Goal: Information Seeking & Learning: Learn about a topic

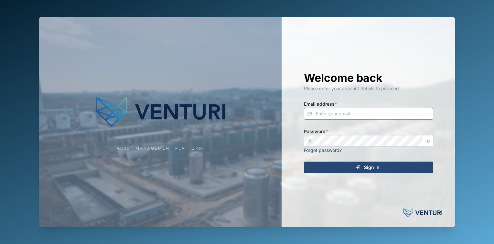
type input "fe-test-admin@venturi.io"
click at [386, 173] on div "Sign In" at bounding box center [367, 167] width 119 height 11
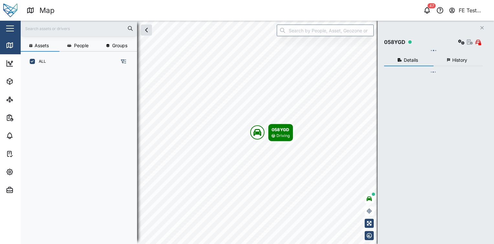
scroll to position [165, 101]
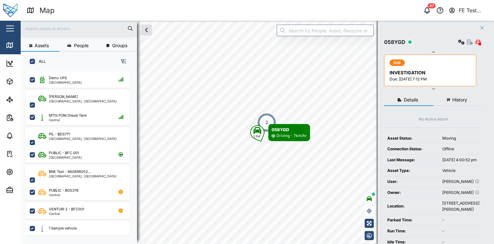
click at [267, 119] on div "2" at bounding box center [266, 122] width 19 height 19
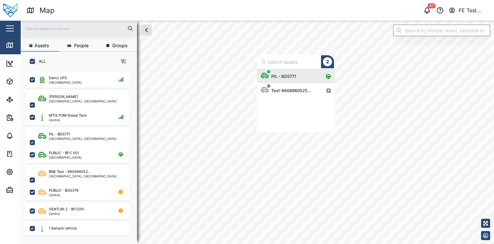
scroll to position [58, 72]
click at [297, 75] on div "PIL - BDS771" at bounding box center [284, 76] width 30 height 6
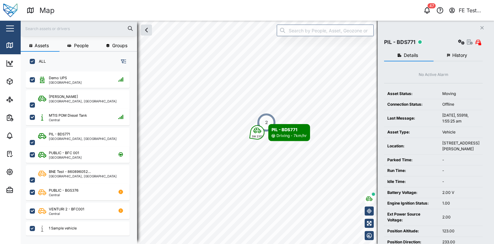
click at [268, 119] on div "2" at bounding box center [266, 122] width 19 height 19
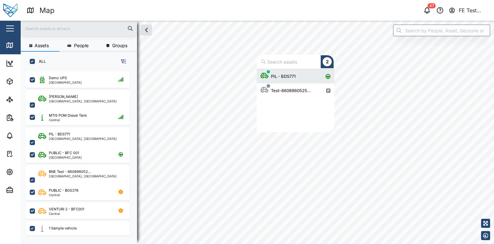
scroll to position [58, 72]
click at [289, 81] on div "PIL - BDS771" at bounding box center [278, 76] width 37 height 14
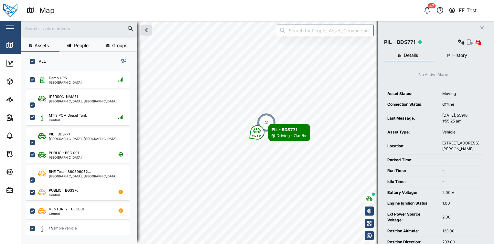
click at [267, 118] on div "2" at bounding box center [266, 122] width 19 height 19
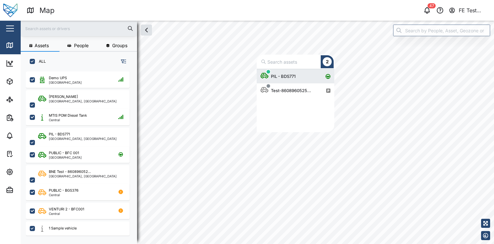
scroll to position [5, 5]
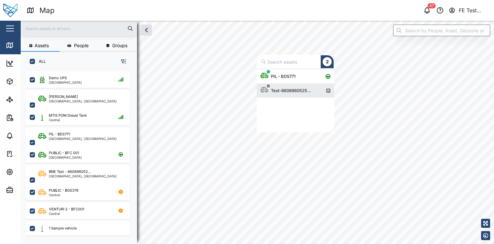
click at [308, 92] on div "Test-8608960525..." at bounding box center [290, 90] width 45 height 6
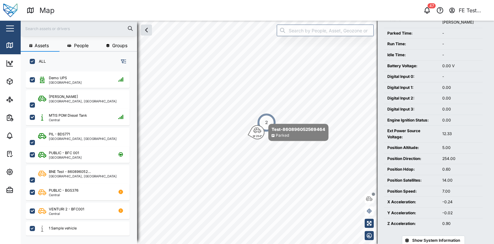
scroll to position [160, 0]
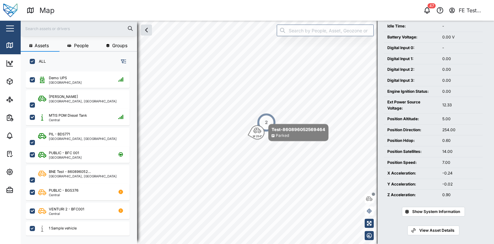
click at [443, 166] on div "7.00" at bounding box center [460, 163] width 37 height 6
click at [435, 168] on td "Position Speed:" at bounding box center [411, 162] width 55 height 11
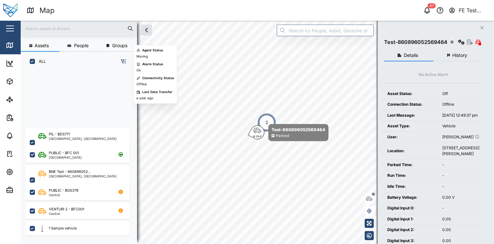
scroll to position [80, 0]
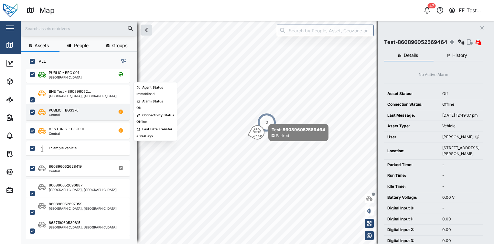
click at [96, 116] on div "PUBLIC - BGS376 Central" at bounding box center [78, 112] width 104 height 16
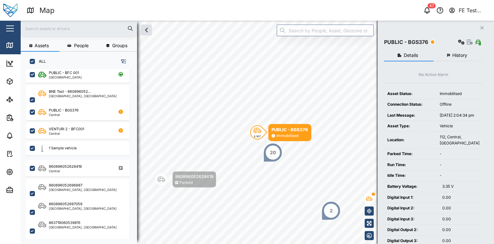
click at [265, 151] on div "20" at bounding box center [272, 152] width 19 height 19
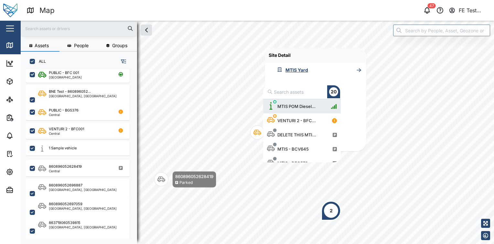
scroll to position [58, 72]
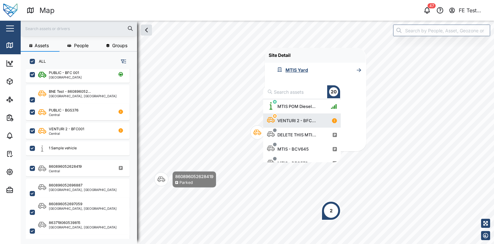
click at [303, 122] on div "VENTURI 2 - BFC..." at bounding box center [297, 120] width 44 height 6
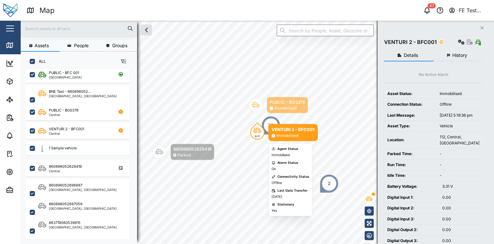
click at [255, 136] on div "N 0°" at bounding box center [257, 136] width 5 height 4
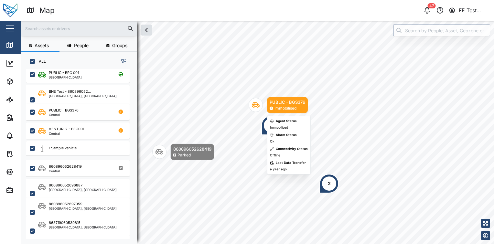
click at [256, 101] on icon "Map marker" at bounding box center [256, 105] width 8 height 8
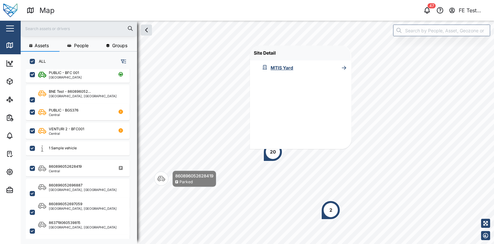
click at [274, 155] on div "20" at bounding box center [273, 151] width 6 height 7
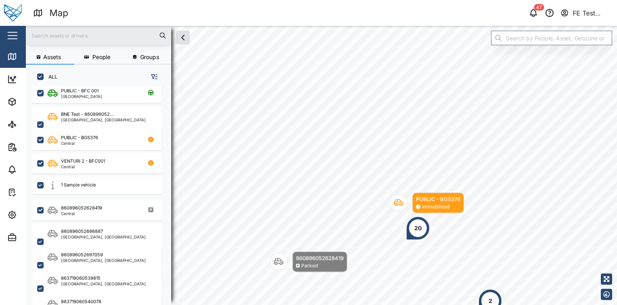
scroll to position [225, 100]
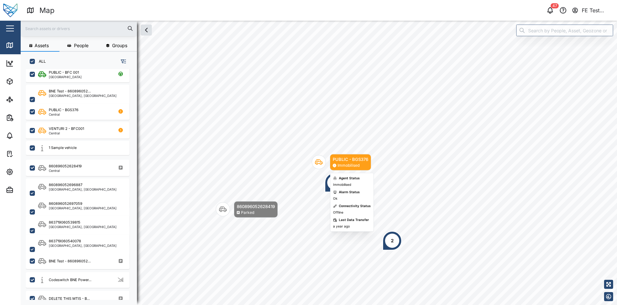
drag, startPoint x: 338, startPoint y: 163, endPoint x: 334, endPoint y: 182, distance: 19.0
click at [334, 182] on div "Agent Status Immobilised" at bounding box center [346, 181] width 27 height 11
click at [334, 185] on div "20" at bounding box center [335, 182] width 6 height 7
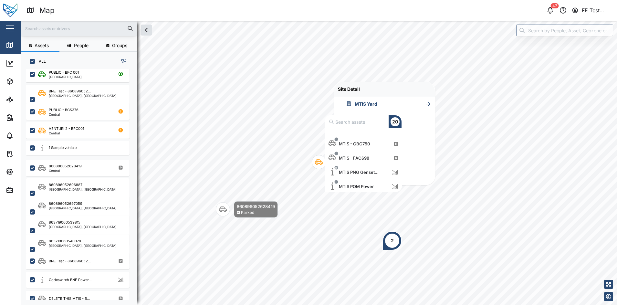
scroll to position [221, 0]
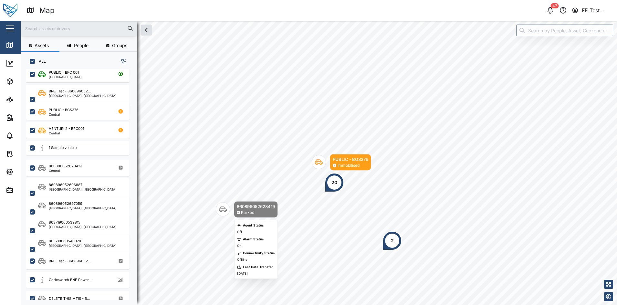
click at [221, 209] on icon "Map marker" at bounding box center [223, 210] width 8 height 8
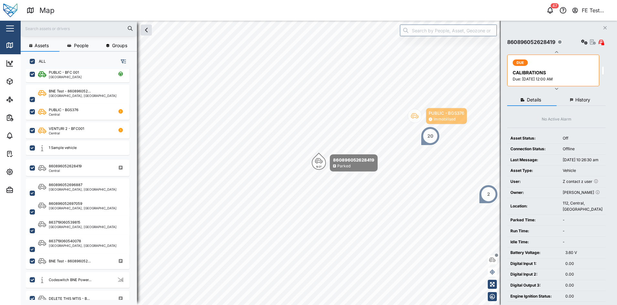
click at [486, 197] on div "2" at bounding box center [488, 194] width 19 height 19
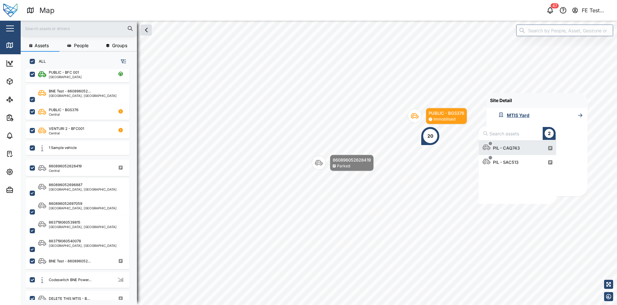
scroll to position [6, 6]
click at [494, 152] on div "PIL - CAQ743" at bounding box center [503, 148] width 40 height 14
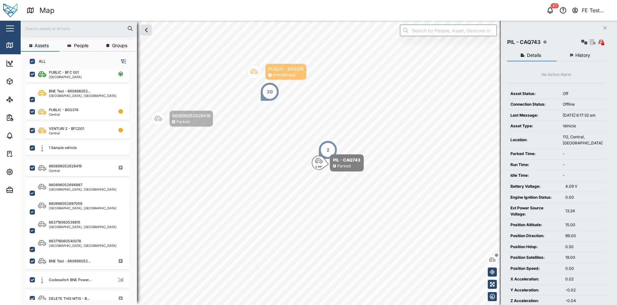
click at [333, 149] on div "2" at bounding box center [327, 149] width 19 height 19
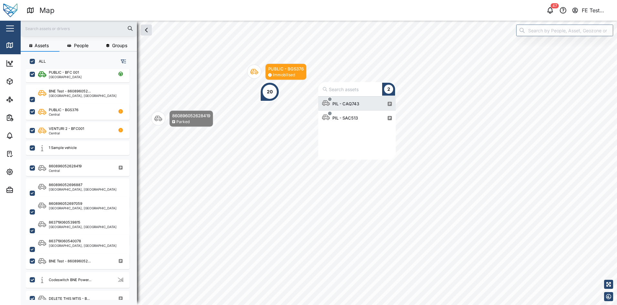
scroll to position [57, 71]
click at [155, 116] on icon "Map marker" at bounding box center [158, 119] width 8 height 8
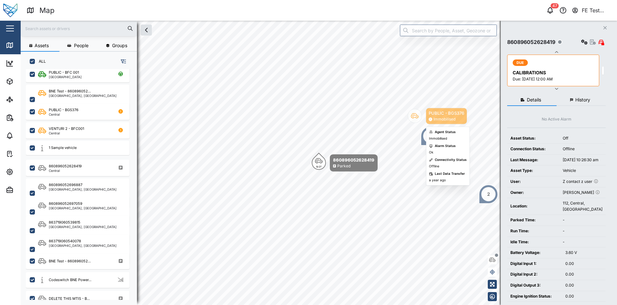
click at [414, 116] on icon "Map marker" at bounding box center [415, 116] width 8 height 8
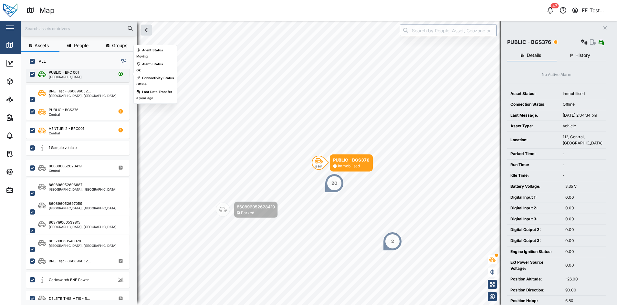
click at [105, 74] on div "PUBLIC - BFC 001 [GEOGRAPHIC_DATA]" at bounding box center [82, 74] width 88 height 9
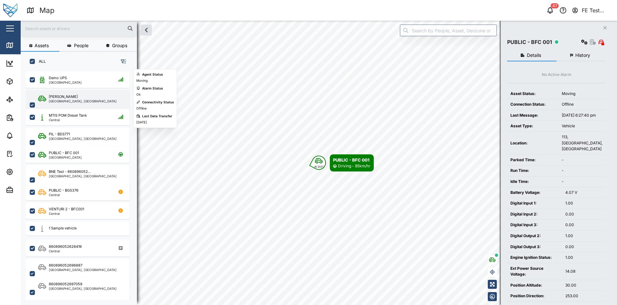
click at [93, 96] on div "Liam Audi [GEOGRAPHIC_DATA], [GEOGRAPHIC_DATA]" at bounding box center [82, 105] width 88 height 22
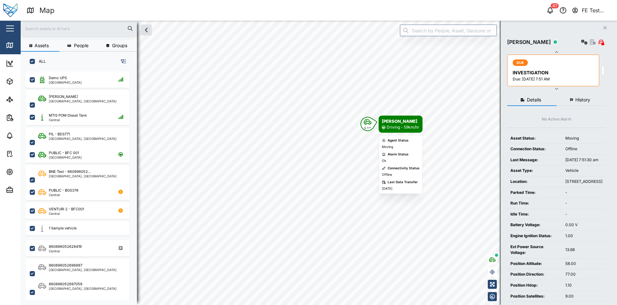
click at [367, 121] on icon "Map marker" at bounding box center [368, 121] width 8 height 5
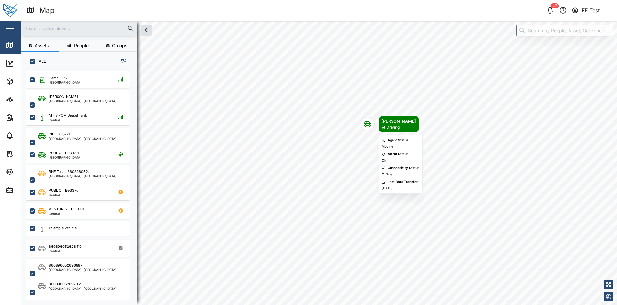
click at [367, 121] on icon "Map marker" at bounding box center [368, 124] width 8 height 8
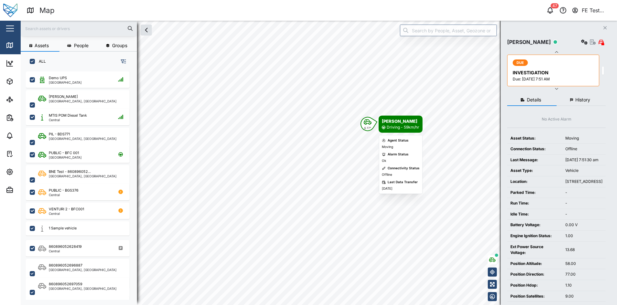
click at [373, 122] on div "E 77°" at bounding box center [368, 124] width 14 height 14
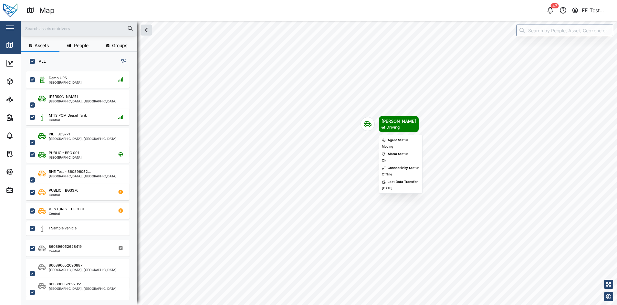
click at [364, 125] on icon "Map marker" at bounding box center [368, 124] width 8 height 5
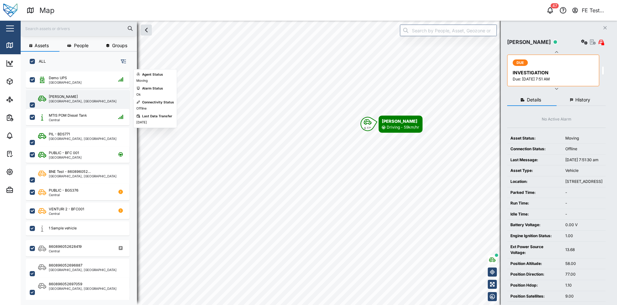
click at [62, 90] on div "Liam Audi [GEOGRAPHIC_DATA], [GEOGRAPHIC_DATA]" at bounding box center [78, 105] width 104 height 30
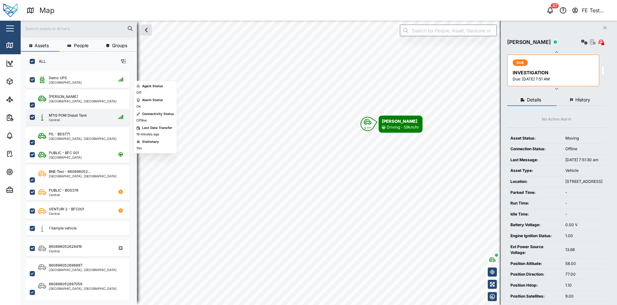
click at [76, 115] on div "MTIS POM Diesel Tank" at bounding box center [68, 115] width 38 height 5
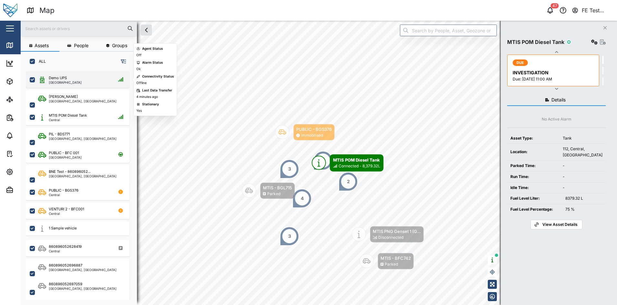
click at [105, 83] on div "Demo UPS [GEOGRAPHIC_DATA]" at bounding box center [82, 79] width 88 height 9
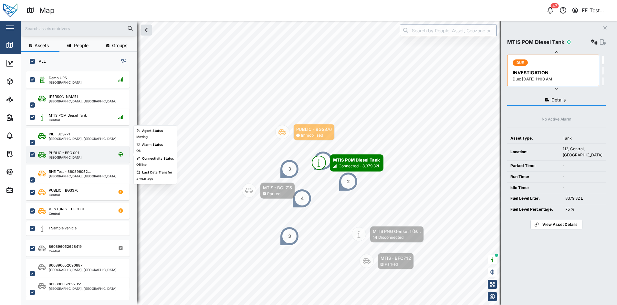
click at [89, 149] on div "PUBLIC - BFC 001 [GEOGRAPHIC_DATA]" at bounding box center [78, 154] width 104 height 16
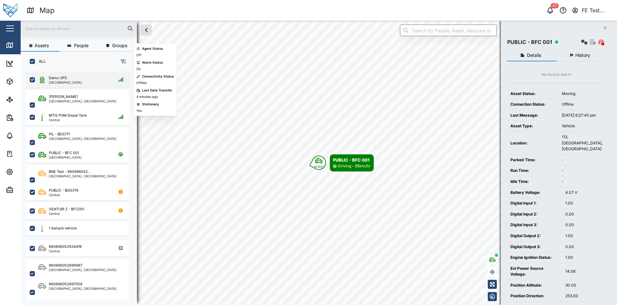
click at [97, 86] on div "Demo UPS [GEOGRAPHIC_DATA]" at bounding box center [78, 79] width 104 height 16
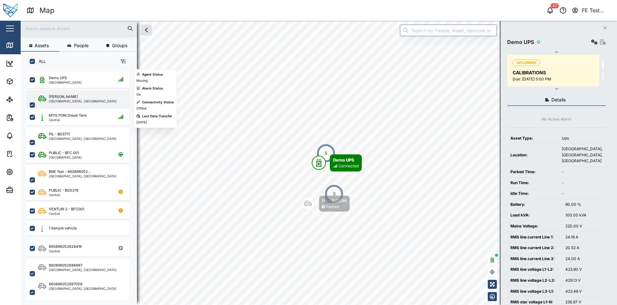
click at [98, 98] on div "Liam Audi [GEOGRAPHIC_DATA], [GEOGRAPHIC_DATA]" at bounding box center [82, 105] width 88 height 22
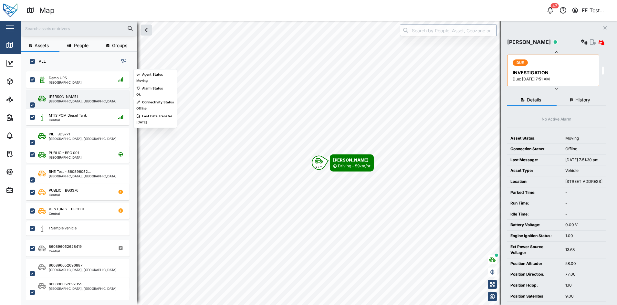
click at [98, 98] on div "Liam Audi [GEOGRAPHIC_DATA], [GEOGRAPHIC_DATA]" at bounding box center [82, 105] width 88 height 22
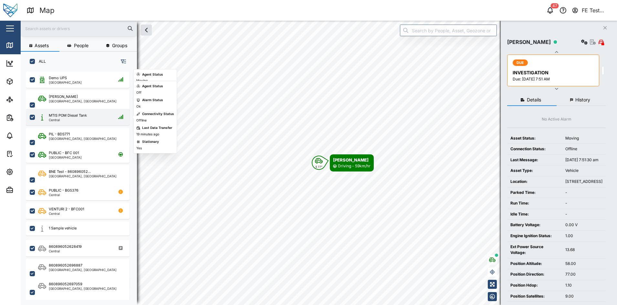
click at [104, 114] on div "MTIS POM Diesel Tank Central" at bounding box center [82, 117] width 88 height 9
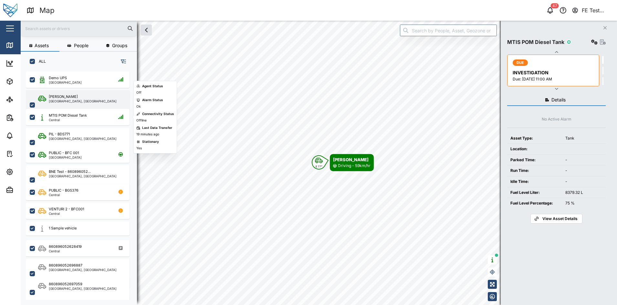
click at [112, 96] on div "Liam Audi [GEOGRAPHIC_DATA], [GEOGRAPHIC_DATA]" at bounding box center [82, 105] width 88 height 22
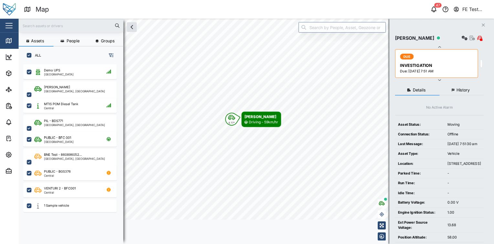
scroll to position [165, 101]
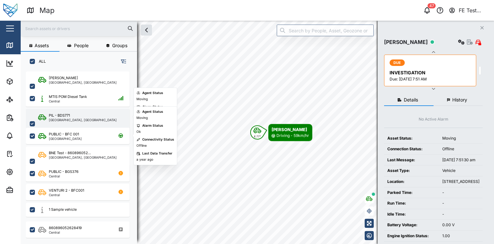
click at [105, 123] on div "PIL - BDS771 [GEOGRAPHIC_DATA], [GEOGRAPHIC_DATA]" at bounding box center [78, 124] width 104 height 30
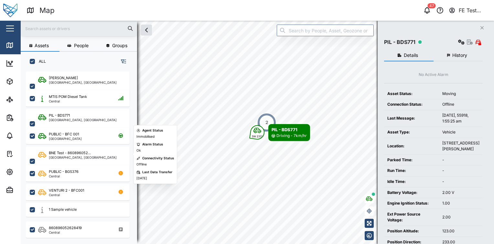
click at [102, 163] on div "PUBLIC - BGS376 Central" at bounding box center [78, 172] width 104 height 19
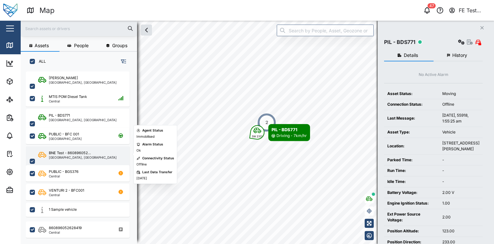
click at [103, 162] on div "BNE Test - 860896052... [GEOGRAPHIC_DATA], [GEOGRAPHIC_DATA]" at bounding box center [78, 161] width 104 height 30
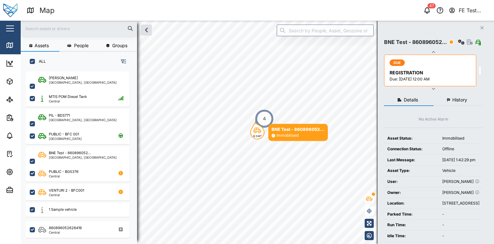
click at [126, 63] on button "button" at bounding box center [123, 61] width 9 height 9
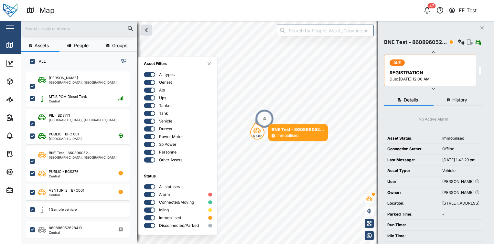
click at [147, 75] on div at bounding box center [147, 74] width 6 height 5
click at [144, 72] on input "checkbox" at bounding box center [144, 72] width 0 height 0
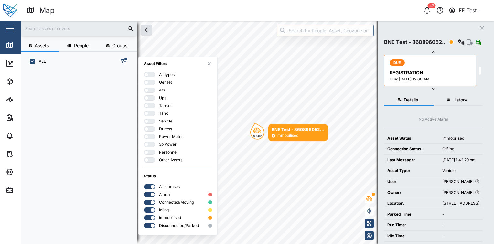
click at [152, 81] on div at bounding box center [151, 82] width 6 height 5
click at [144, 80] on input "checkbox" at bounding box center [144, 80] width 0 height 0
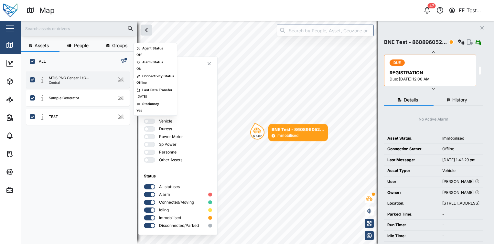
click at [96, 74] on div "MTIS PNG Genset 1 (G... Central" at bounding box center [78, 79] width 104 height 16
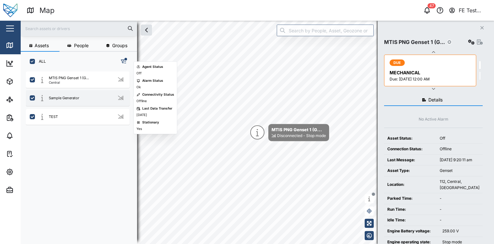
click at [84, 97] on div "Sample Generator" at bounding box center [82, 98] width 88 height 8
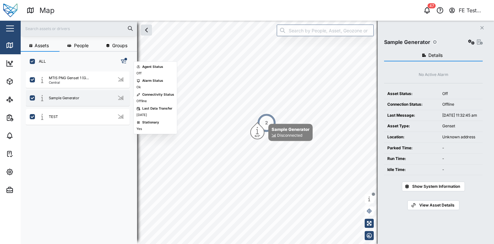
click at [98, 93] on div "Sample Generator" at bounding box center [78, 98] width 104 height 16
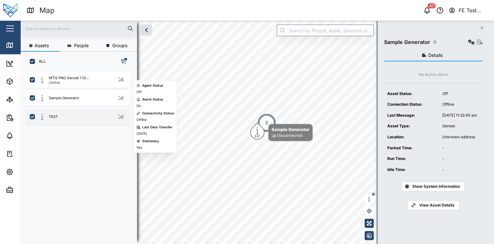
click at [99, 114] on div "TEST" at bounding box center [82, 117] width 88 height 8
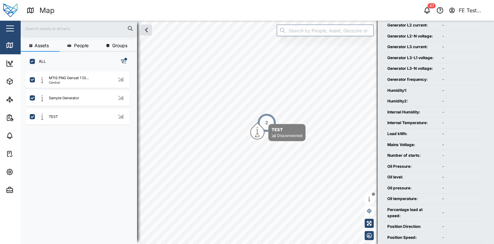
scroll to position [531, 0]
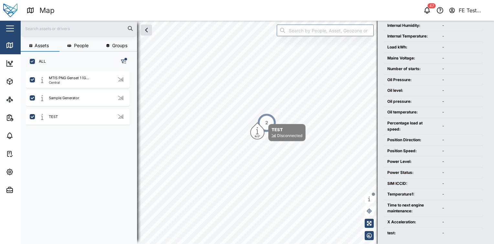
click at [127, 62] on button "button" at bounding box center [123, 61] width 9 height 9
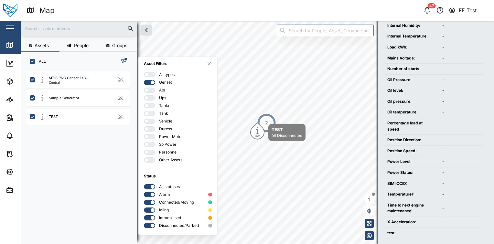
click at [147, 79] on div "All types Genset Ats Ups Tanker Tank Vehicle Duress Power Meter 3p Power Person…" at bounding box center [178, 117] width 68 height 90
click at [149, 82] on div at bounding box center [147, 82] width 6 height 5
click at [144, 80] on input "checkbox" at bounding box center [144, 80] width 0 height 0
click at [150, 89] on div at bounding box center [151, 90] width 6 height 5
click at [144, 88] on input "checkbox" at bounding box center [144, 88] width 0 height 0
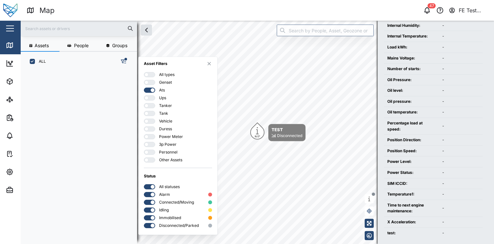
click at [150, 90] on div at bounding box center [147, 90] width 6 height 5
click at [144, 88] on input "checkbox" at bounding box center [144, 88] width 0 height 0
click at [150, 95] on div "All types Genset Ats Ups Tanker Tank Vehicle Duress Power Meter 3p Power Person…" at bounding box center [178, 117] width 68 height 90
click at [151, 97] on div at bounding box center [151, 98] width 6 height 5
click at [144, 95] on input "checkbox" at bounding box center [144, 95] width 0 height 0
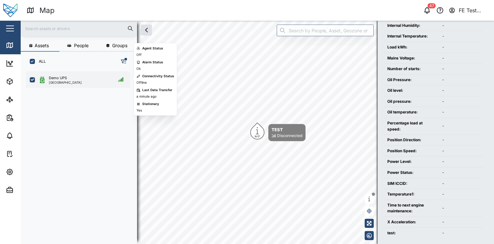
click at [92, 83] on div "Demo UPS [GEOGRAPHIC_DATA]" at bounding box center [82, 79] width 88 height 9
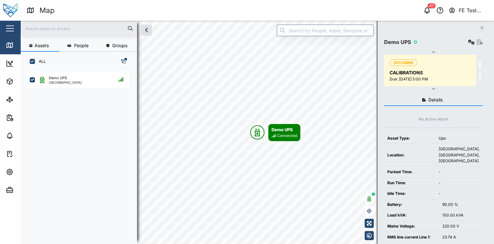
click at [124, 60] on icon "button" at bounding box center [123, 61] width 5 height 5
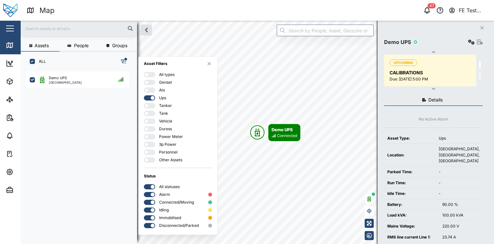
click at [149, 108] on div at bounding box center [151, 105] width 6 height 5
click at [144, 103] on input "checkbox" at bounding box center [144, 103] width 0 height 0
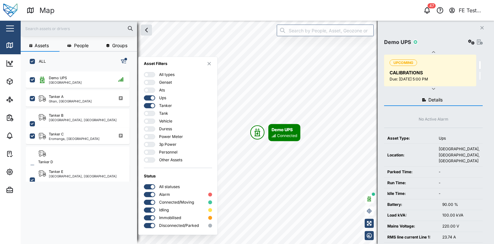
click at [153, 99] on div at bounding box center [153, 98] width 4 height 4
click at [144, 95] on input "checkbox" at bounding box center [144, 95] width 0 height 0
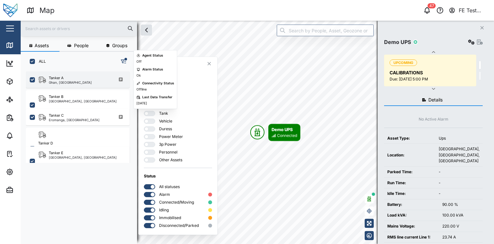
click at [105, 84] on div "Tanker A Ghan, Northern Territory" at bounding box center [82, 79] width 88 height 9
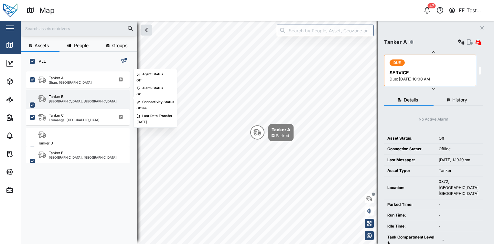
click at [104, 98] on div "Tanker B Baynton East, Victoria" at bounding box center [82, 105] width 88 height 22
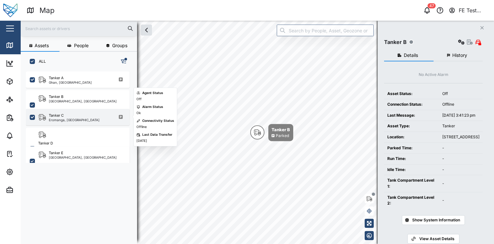
click at [103, 115] on div "Tanker C Eromanga, Queensland" at bounding box center [82, 117] width 88 height 9
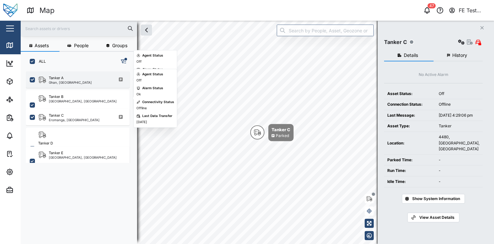
click at [87, 84] on div "Tanker A Ghan, Northern Territory" at bounding box center [78, 79] width 104 height 16
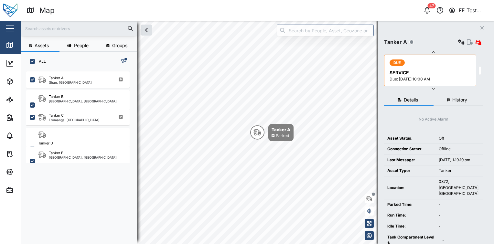
scroll to position [102, 0]
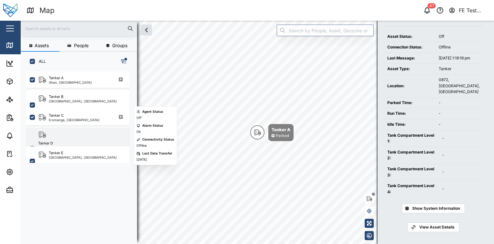
click at [86, 141] on div "Tanker D" at bounding box center [82, 143] width 88 height 5
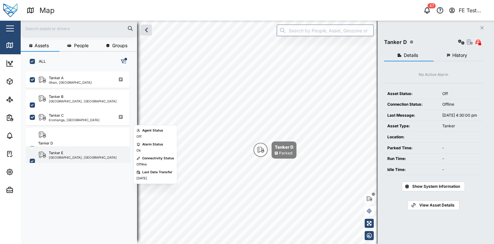
click at [92, 154] on div "Tanker E Strathmore, Queensland" at bounding box center [82, 161] width 88 height 22
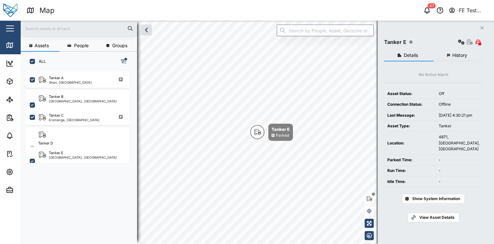
click at [125, 60] on div at bounding box center [125, 59] width 3 height 3
click at [122, 62] on icon "button" at bounding box center [123, 61] width 5 height 5
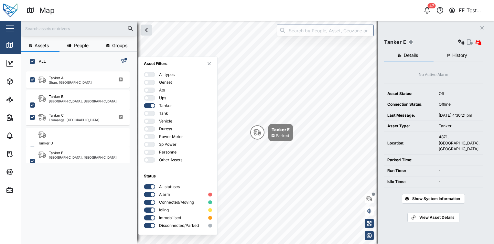
click at [147, 106] on div at bounding box center [147, 105] width 6 height 5
click at [144, 103] on input "checkbox" at bounding box center [144, 103] width 0 height 0
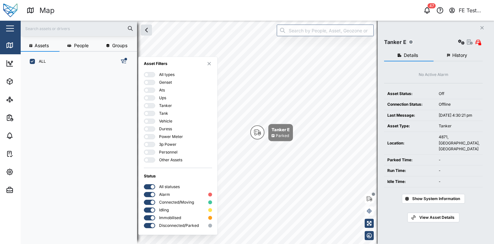
click at [151, 115] on div at bounding box center [151, 113] width 6 height 5
click at [144, 111] on input "checkbox" at bounding box center [144, 111] width 0 height 0
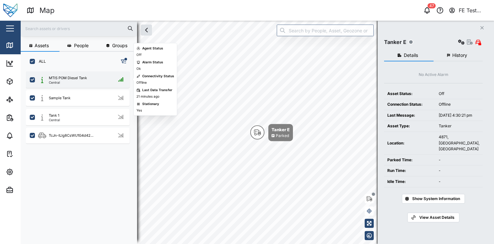
click at [97, 84] on div "MTIS POM Diesel Tank Central" at bounding box center [78, 79] width 104 height 16
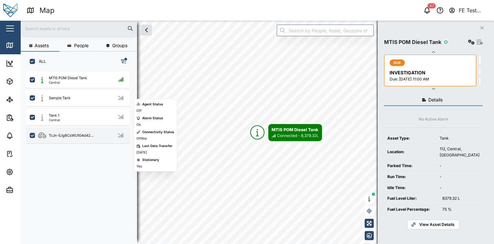
click at [93, 138] on div "TcJn-ILIg8CsWU1G4d42..." at bounding box center [82, 136] width 88 height 8
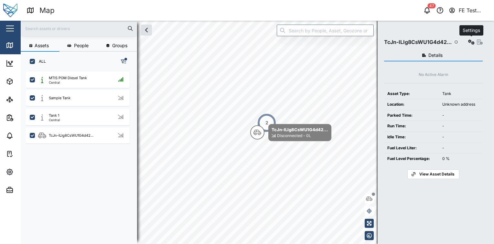
click at [469, 42] on icon "button" at bounding box center [471, 41] width 6 height 5
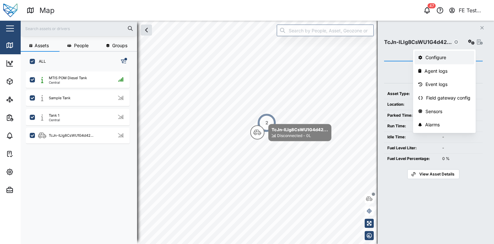
click at [444, 54] on div "Configure" at bounding box center [447, 57] width 45 height 7
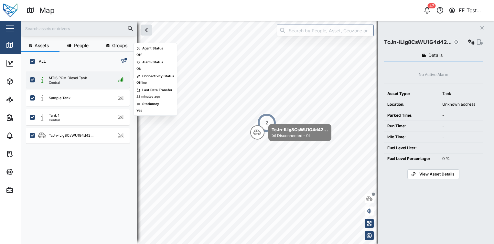
click at [109, 81] on div "MTIS POM Diesel Tank Central" at bounding box center [82, 79] width 88 height 9
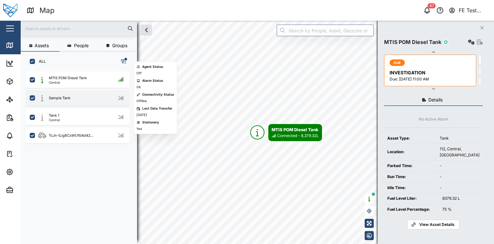
click at [102, 94] on div "Sample Tank" at bounding box center [82, 98] width 88 height 8
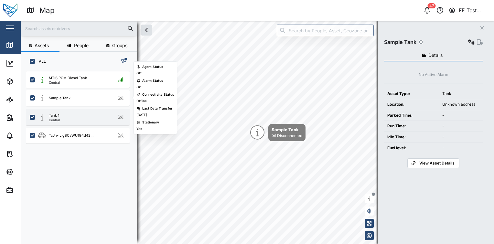
click at [100, 110] on div "Tank 1 Central" at bounding box center [78, 117] width 104 height 16
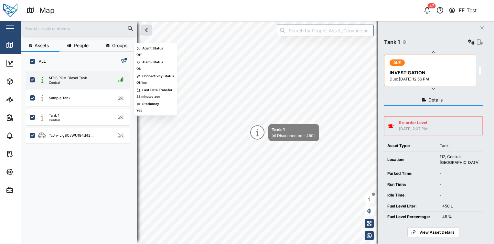
click at [101, 85] on div "MTIS POM Diesel Tank Central" at bounding box center [78, 79] width 104 height 16
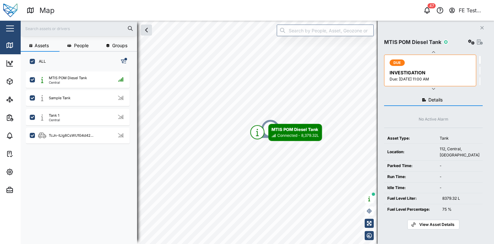
click at [125, 63] on icon "button" at bounding box center [123, 61] width 5 height 5
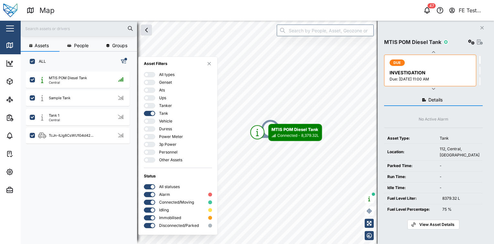
click at [152, 112] on div at bounding box center [153, 114] width 4 height 4
click at [144, 111] on input "checkbox" at bounding box center [144, 111] width 0 height 0
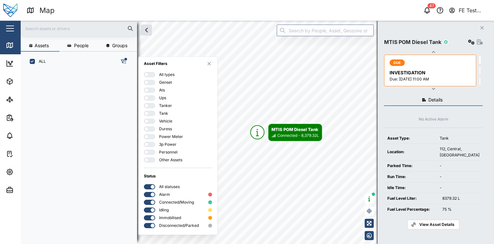
click at [154, 120] on div at bounding box center [151, 121] width 6 height 5
click at [144, 119] on input "checkbox" at bounding box center [144, 119] width 0 height 0
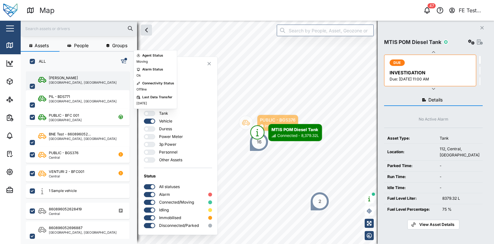
click at [101, 86] on div "Liam Audi Brisbane, Queensland" at bounding box center [78, 86] width 104 height 30
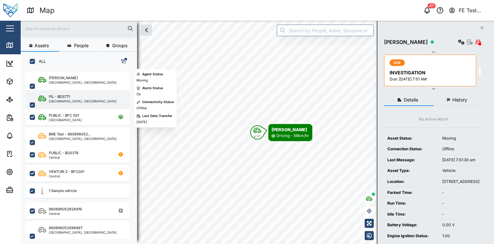
click at [96, 97] on div "PIL - BDS771 Brisbane, Queensland" at bounding box center [82, 105] width 88 height 22
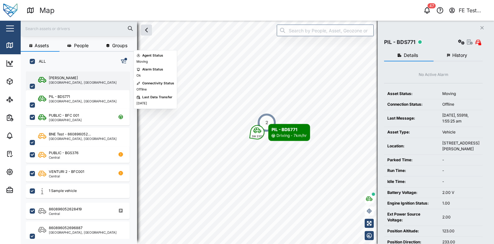
click at [100, 78] on div "Liam Audi Brisbane, Queensland" at bounding box center [82, 86] width 88 height 22
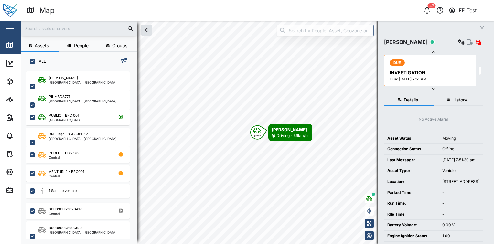
click at [450, 99] on button "History" at bounding box center [457, 100] width 49 height 12
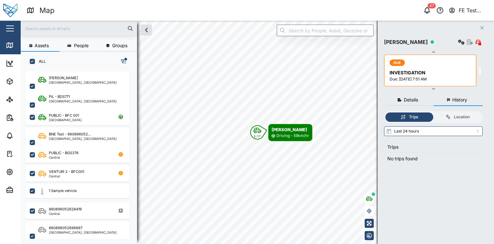
click at [420, 99] on button "Details" at bounding box center [408, 100] width 49 height 12
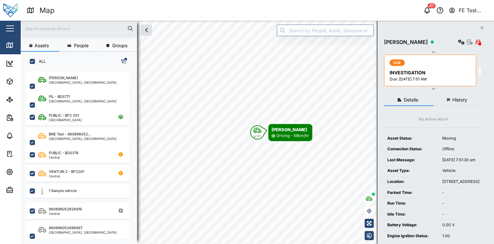
click at [454, 101] on span "History" at bounding box center [459, 100] width 15 height 5
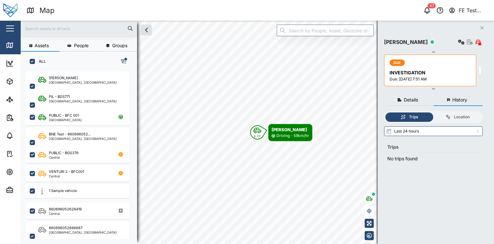
click at [426, 101] on button "Details" at bounding box center [408, 100] width 49 height 12
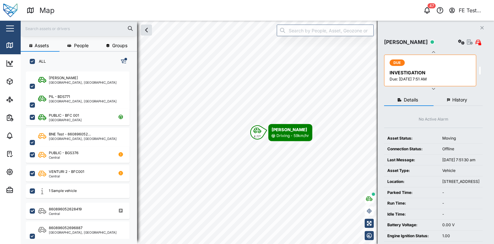
click at [465, 99] on span "History" at bounding box center [459, 100] width 15 height 5
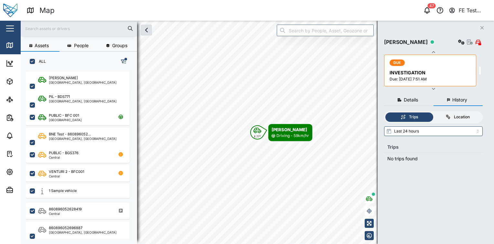
click at [443, 114] on div "Location" at bounding box center [457, 117] width 41 height 6
click at [433, 112] on input "Location" at bounding box center [433, 112] width 0 height 0
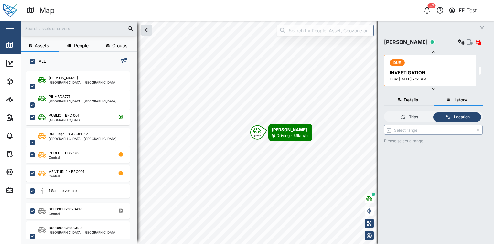
click at [419, 130] on input "search" at bounding box center [433, 130] width 99 height 10
click at [438, 132] on input "Last 16 hours" at bounding box center [433, 130] width 99 height 10
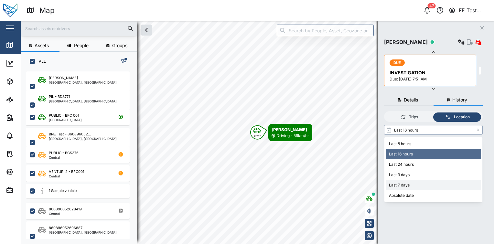
type input "Last 7 days"
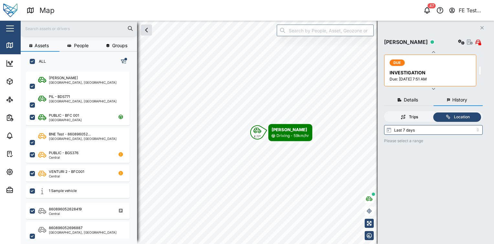
click at [419, 119] on div "Trips" at bounding box center [408, 117] width 41 height 6
click at [385, 112] on input "Trips" at bounding box center [385, 112] width 0 height 0
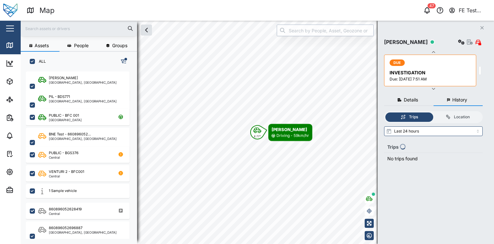
click at [302, 31] on input "search" at bounding box center [325, 31] width 97 height 12
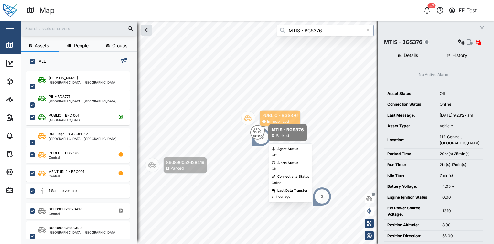
click at [256, 133] on icon "Map marker" at bounding box center [257, 131] width 8 height 8
type input "MTIS - BGS376"
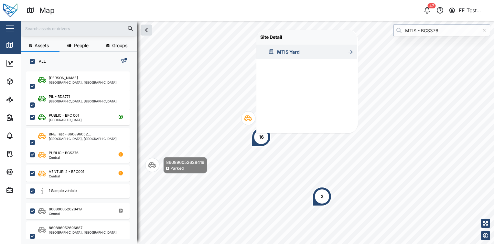
click at [297, 53] on div "MTIS Yard" at bounding box center [288, 51] width 23 height 7
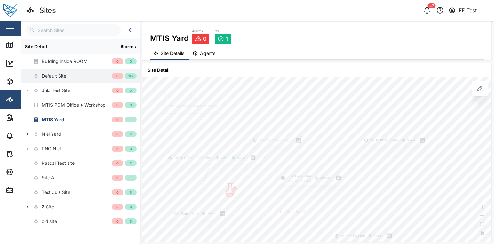
click at [76, 73] on div "Default Site" at bounding box center [66, 76] width 90 height 15
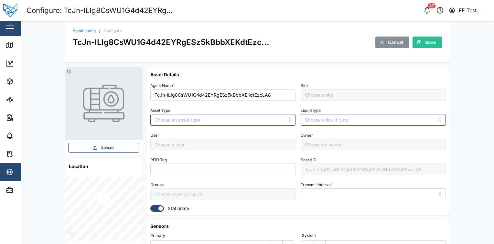
type input "MANUAL"
type input "TANK"
type input "5 minutes"
type input "Default Site"
click at [269, 42] on div "TcJn-ILIg8CsWU1G4d42EYRgESz5kBbbXEKdtEzc... Cancel Save" at bounding box center [257, 42] width 369 height 12
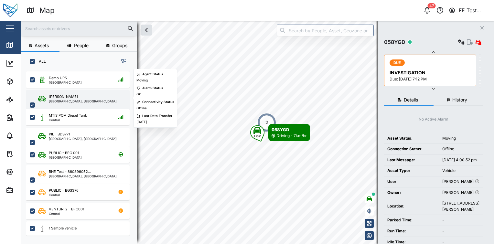
click at [100, 104] on div "Liam Audi Brisbane, Queensland" at bounding box center [78, 105] width 104 height 30
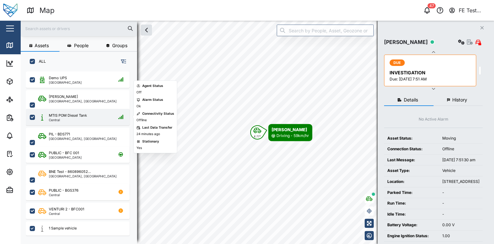
click at [98, 111] on div "MTIS POM Diesel Tank Central" at bounding box center [78, 117] width 104 height 16
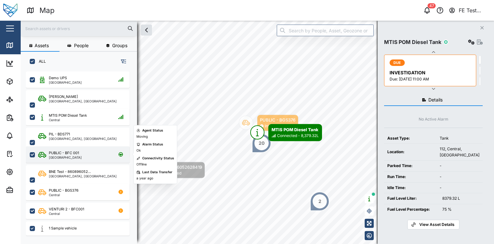
click at [94, 155] on div "PUBLIC - BFC 001 Port Moresby" at bounding box center [82, 154] width 88 height 9
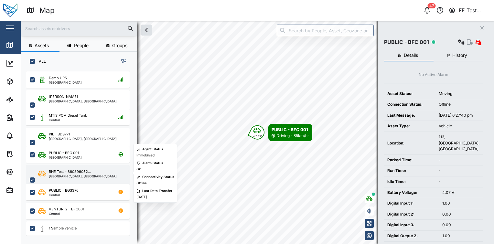
click at [97, 177] on div "BNE Test - 860896052... Brisbane, Queensland" at bounding box center [82, 180] width 88 height 22
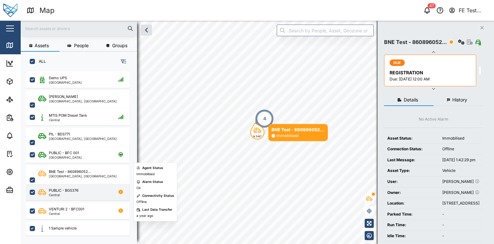
click at [97, 197] on div "PUBLIC - BGS376 Central" at bounding box center [78, 192] width 104 height 16
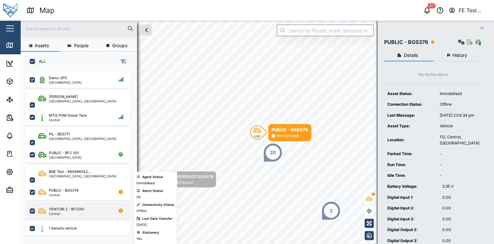
click at [93, 217] on div "VENTURI 2 - BFC001 Central" at bounding box center [78, 211] width 104 height 16
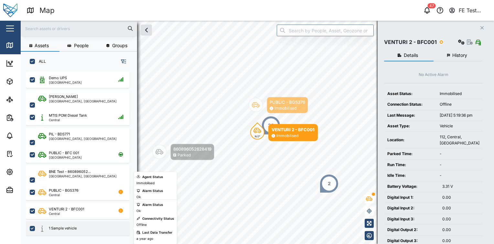
click at [93, 223] on div "1 Sample vehicle" at bounding box center [78, 228] width 104 height 14
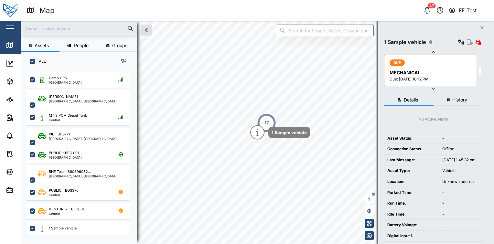
click at [124, 58] on button "button" at bounding box center [123, 61] width 9 height 9
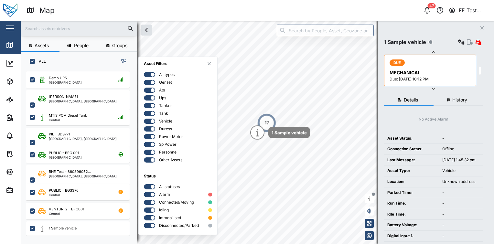
click at [148, 73] on div at bounding box center [147, 74] width 6 height 5
click at [144, 72] on input "checkbox" at bounding box center [144, 72] width 0 height 0
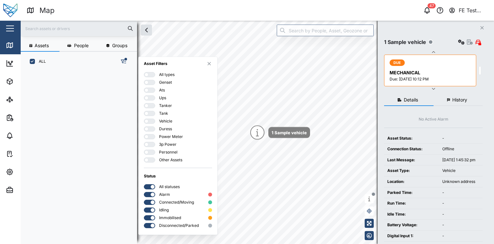
click at [152, 121] on div at bounding box center [151, 121] width 6 height 5
click at [144, 119] on input "checkbox" at bounding box center [144, 119] width 0 height 0
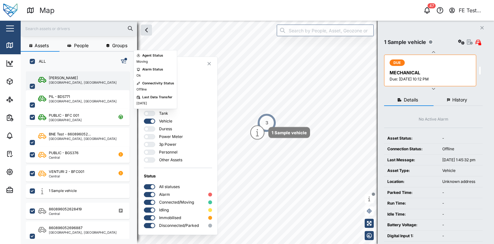
click at [89, 78] on div "Liam Audi Brisbane, Queensland" at bounding box center [82, 86] width 88 height 22
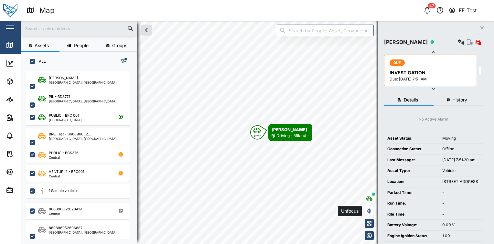
click at [369, 213] on icon "button" at bounding box center [369, 210] width 5 height 5
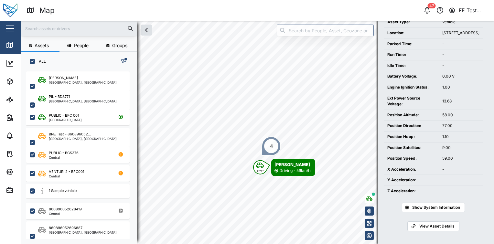
scroll to position [171, 0]
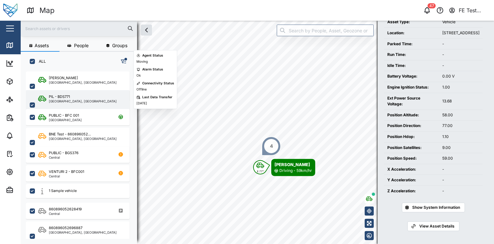
click at [95, 102] on div "PIL - BDS771 Brisbane, Queensland" at bounding box center [82, 105] width 88 height 22
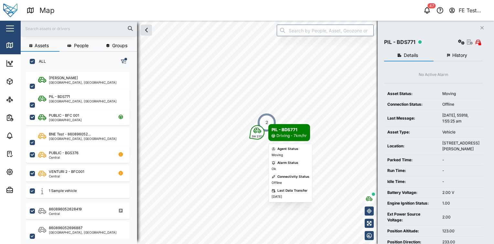
click at [260, 137] on div "SW 233°" at bounding box center [257, 136] width 11 height 4
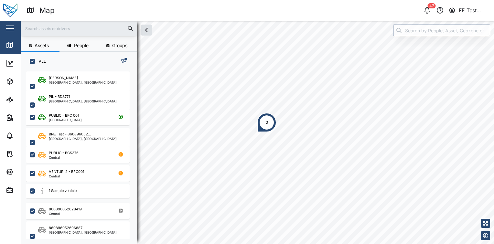
click at [273, 122] on div "2" at bounding box center [266, 122] width 19 height 19
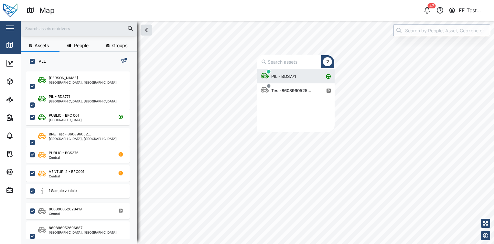
scroll to position [58, 72]
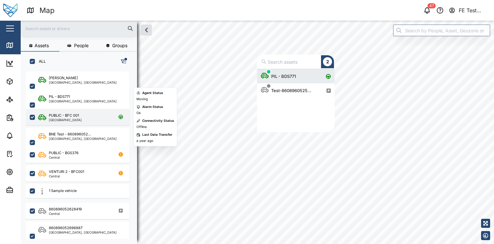
click at [107, 120] on div "PUBLIC - BFC 001 Port Moresby" at bounding box center [82, 117] width 88 height 9
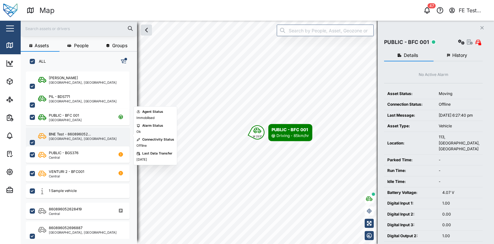
click at [103, 137] on div "BNE Test - 860896052... Brisbane, Queensland" at bounding box center [82, 143] width 88 height 22
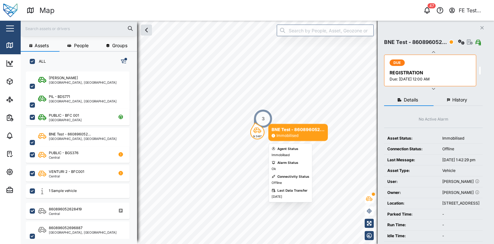
click at [265, 121] on div "3" at bounding box center [262, 118] width 19 height 19
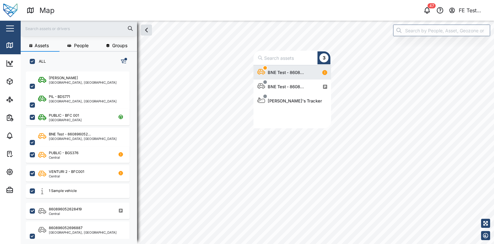
scroll to position [5, 5]
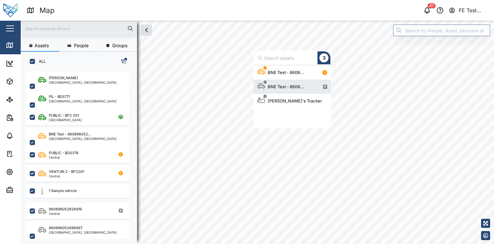
click at [293, 90] on div "BNE Test - 8608..." at bounding box center [281, 87] width 49 height 14
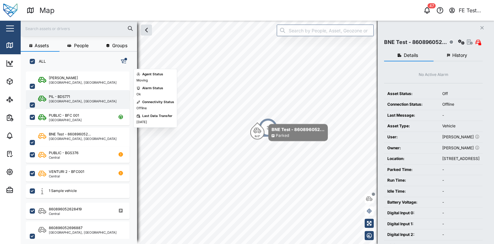
click at [102, 106] on div "PIL - BDS771 Brisbane, Queensland" at bounding box center [78, 105] width 104 height 30
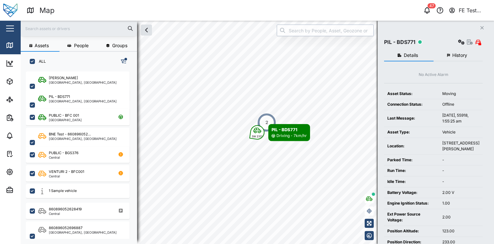
click at [307, 29] on input "search" at bounding box center [325, 31] width 97 height 12
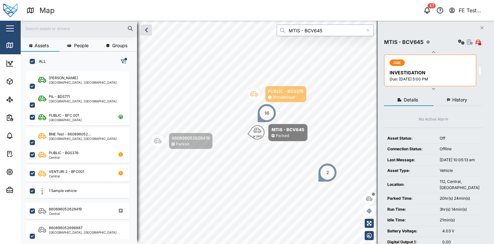
click at [326, 31] on input "MTIS - BCV645" at bounding box center [325, 31] width 97 height 12
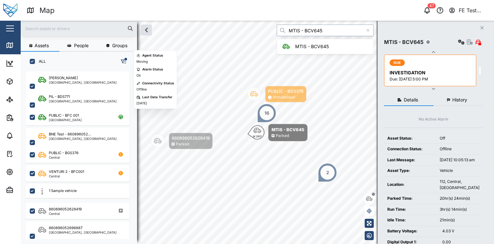
type input "MTIS - BCV645"
click at [102, 89] on div "PIL - BDS771 Brisbane, Queensland" at bounding box center [78, 97] width 104 height 19
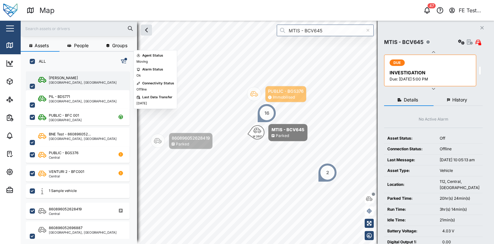
click at [108, 84] on div "Liam Audi Brisbane, Queensland" at bounding box center [78, 86] width 104 height 30
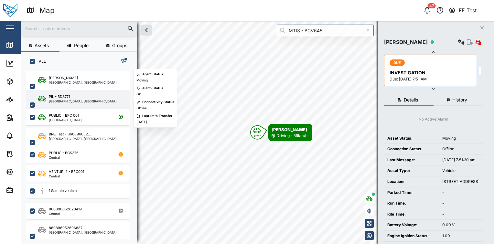
click at [107, 96] on div "PIL - BDS771 Brisbane, Queensland" at bounding box center [82, 105] width 88 height 22
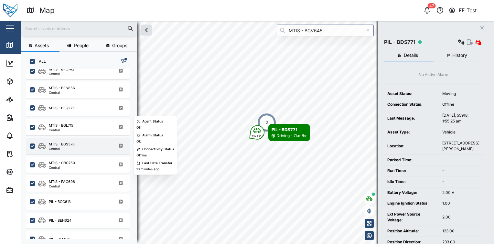
scroll to position [534, 0]
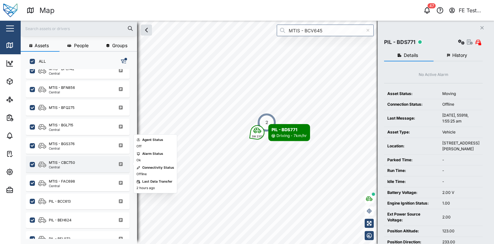
click at [114, 171] on div "MTIS - CBC750 Central" at bounding box center [78, 164] width 104 height 16
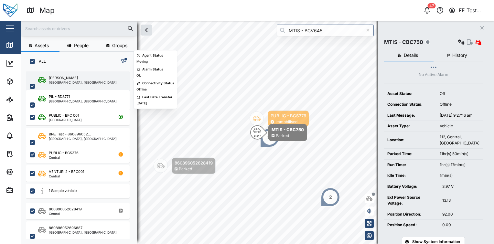
click at [104, 84] on div "Liam Audi Brisbane, Queensland" at bounding box center [78, 86] width 104 height 30
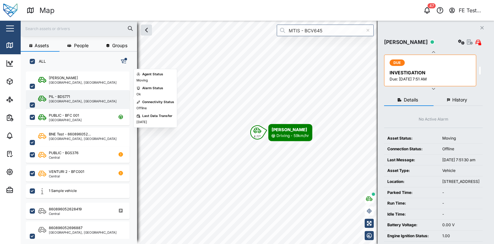
click at [105, 102] on div "PIL - BDS771 Brisbane, Queensland" at bounding box center [82, 105] width 88 height 22
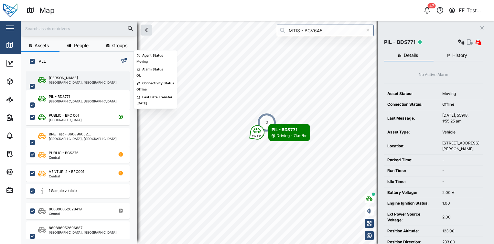
click at [112, 86] on div "Liam Audi Brisbane, Queensland" at bounding box center [78, 86] width 104 height 30
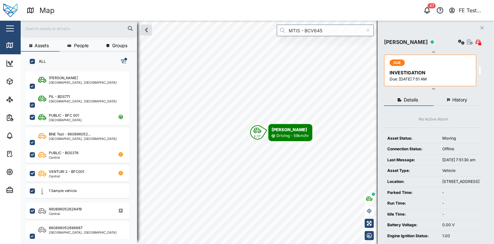
click at [77, 28] on input "text" at bounding box center [79, 29] width 109 height 10
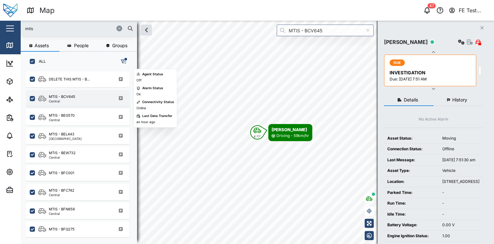
type input "mtis"
click at [84, 100] on div "MTIS - BCV645 Central" at bounding box center [82, 98] width 88 height 9
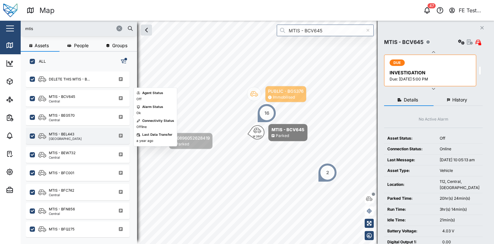
click at [86, 132] on div "MTIS - BEL443 Port Moresby" at bounding box center [82, 136] width 88 height 9
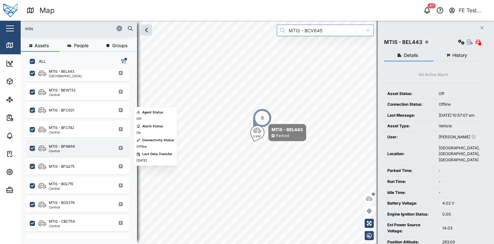
scroll to position [74, 0]
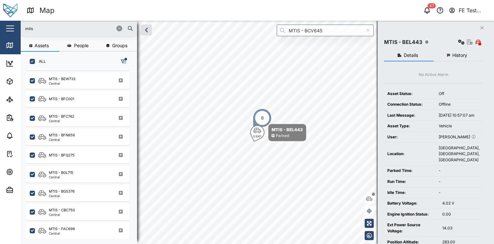
click at [87, 183] on div "MTIS - BGS376 Central" at bounding box center [78, 192] width 104 height 19
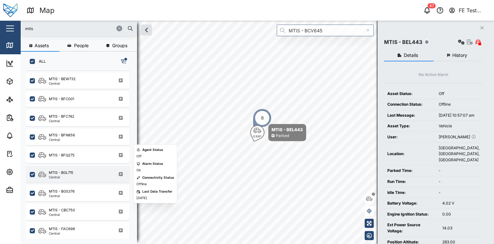
click at [91, 180] on div "MTIS - BGL715 Central" at bounding box center [78, 174] width 104 height 16
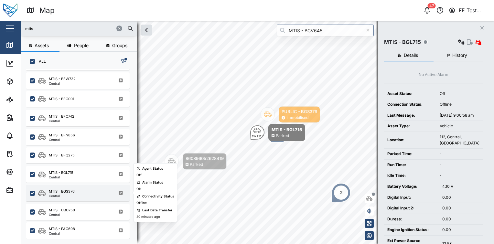
click at [92, 192] on div "MTIS - BGS376 Central" at bounding box center [82, 193] width 88 height 9
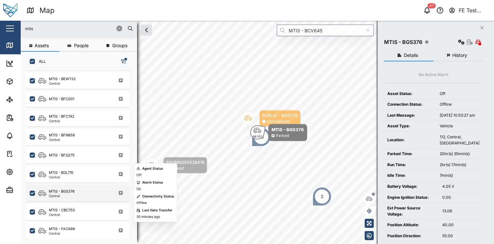
click at [94, 186] on div "MTIS - BGS376 Central" at bounding box center [78, 193] width 104 height 16
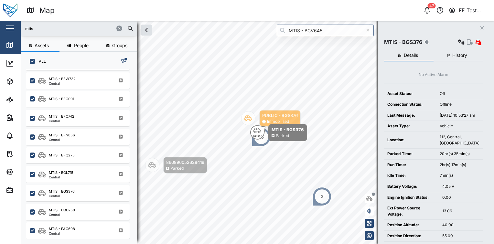
click at [98, 183] on div "MTIS - BGS376 Central" at bounding box center [78, 192] width 104 height 19
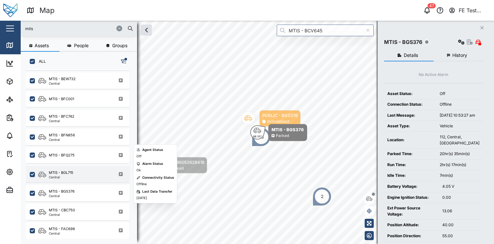
click at [100, 171] on div "MTIS - BGL715 Central" at bounding box center [82, 174] width 88 height 9
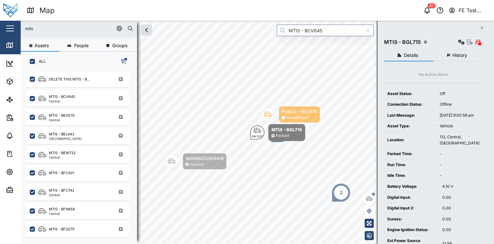
click at [93, 107] on div "MTIS - BEG570 Central" at bounding box center [78, 116] width 104 height 19
click at [100, 98] on div "MTIS - BCV645 Central" at bounding box center [82, 98] width 88 height 9
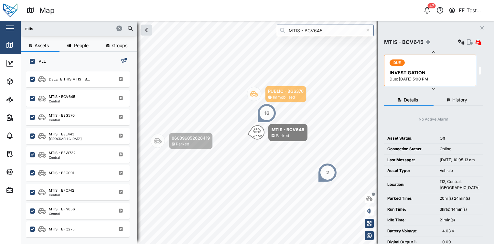
click at [325, 171] on div "2" at bounding box center [327, 172] width 19 height 19
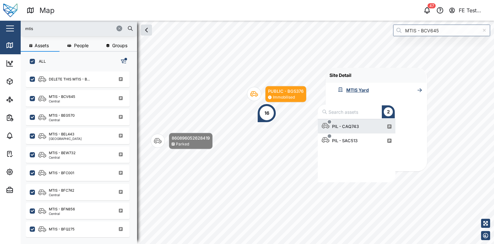
scroll to position [58, 72]
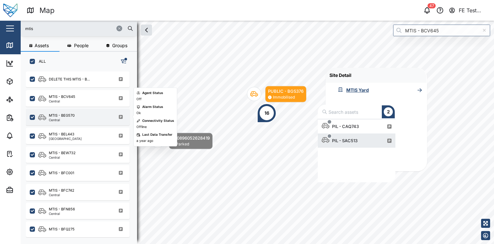
click at [62, 116] on div "MTIS - BEG570" at bounding box center [62, 115] width 26 height 5
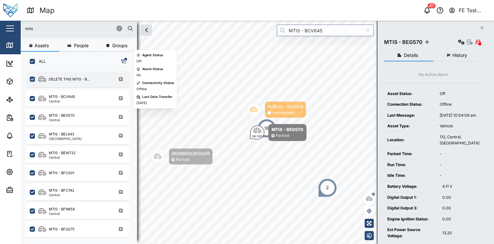
click at [96, 82] on div "DELETE THIS MTIS - B..." at bounding box center [82, 79] width 88 height 8
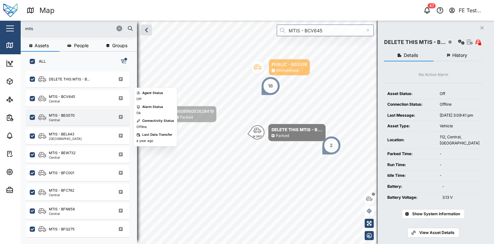
click at [88, 113] on div "MTIS - BEG570 Central" at bounding box center [82, 117] width 88 height 9
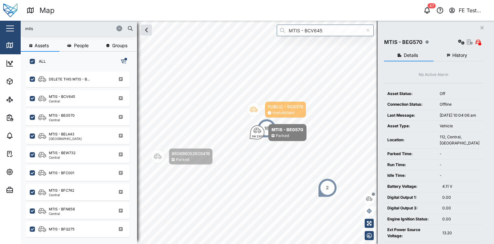
click at [264, 123] on div "16" at bounding box center [266, 128] width 19 height 19
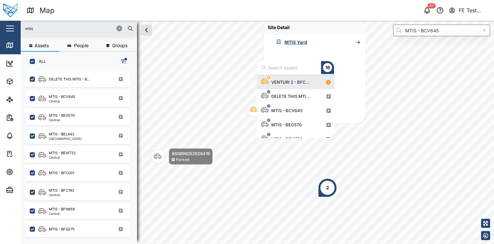
scroll to position [58, 72]
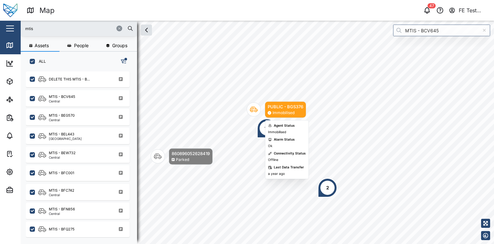
click at [262, 129] on div "16" at bounding box center [266, 128] width 19 height 19
click at [268, 129] on div "16" at bounding box center [266, 128] width 5 height 7
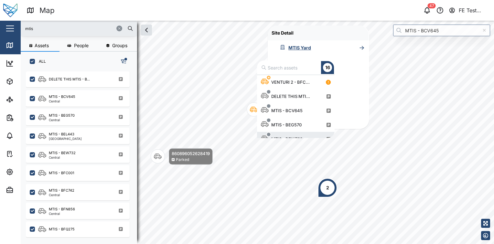
scroll to position [8, 0]
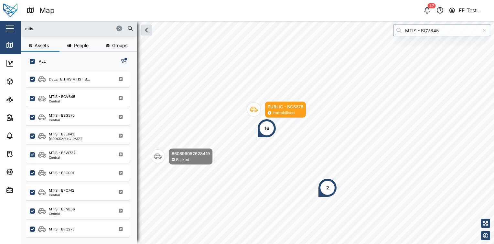
click at [268, 127] on div "16" at bounding box center [266, 128] width 5 height 7
click at [266, 130] on div "16" at bounding box center [266, 128] width 5 height 7
click at [325, 192] on div "2" at bounding box center [327, 187] width 19 height 19
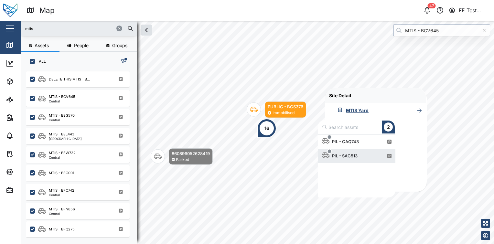
scroll to position [58, 72]
click at [267, 130] on div "16" at bounding box center [266, 128] width 5 height 7
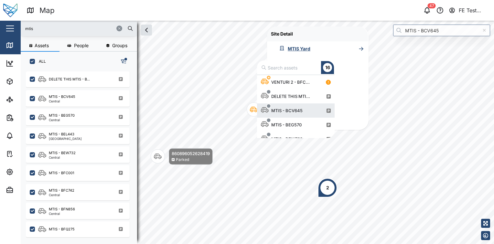
scroll to position [74, 0]
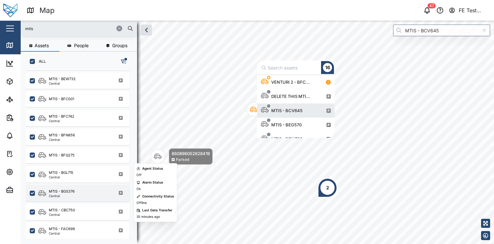
click at [106, 186] on div "MTIS - BGS376 Central" at bounding box center [78, 193] width 104 height 16
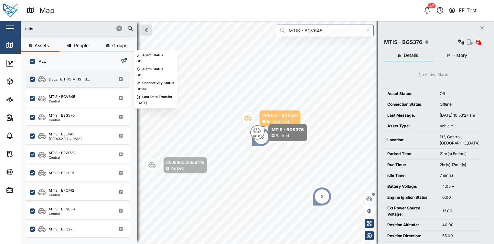
click at [101, 79] on div "DELETE THIS MTIS - B..." at bounding box center [82, 79] width 88 height 8
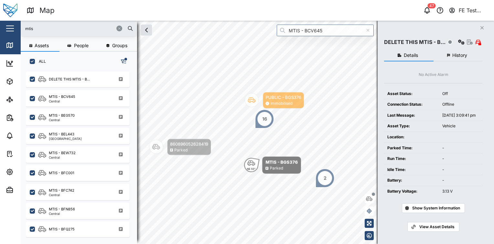
click at [128, 58] on div "ALL" at bounding box center [79, 59] width 116 height 14
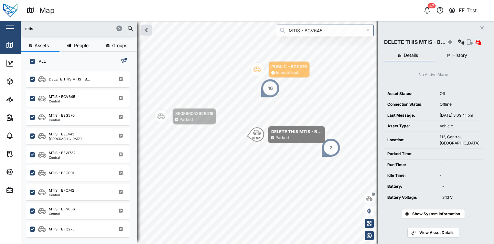
click at [126, 59] on div at bounding box center [125, 59] width 3 height 3
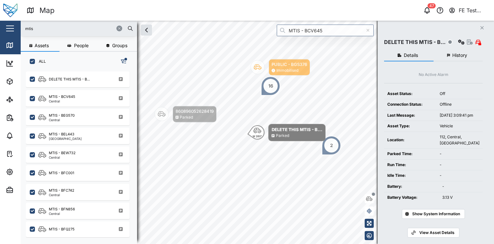
click at [125, 60] on div at bounding box center [125, 59] width 3 height 3
click at [125, 61] on icon "button" at bounding box center [123, 61] width 5 height 5
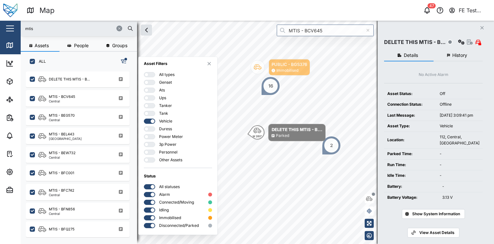
click at [149, 123] on div at bounding box center [147, 121] width 6 height 5
click at [144, 119] on input "checkbox" at bounding box center [144, 119] width 0 height 0
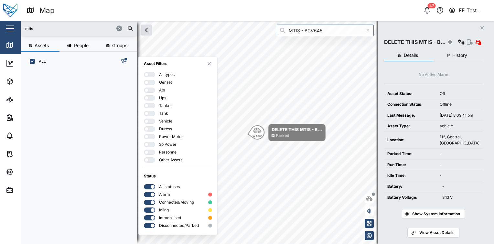
click at [148, 74] on div at bounding box center [151, 74] width 6 height 5
click at [144, 72] on input "checkbox" at bounding box center [144, 72] width 0 height 0
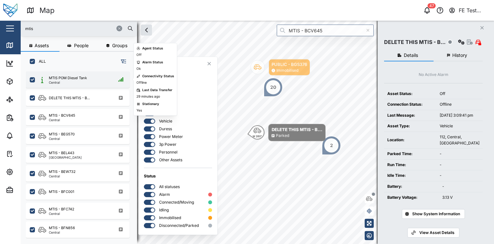
click at [101, 80] on div "MTIS POM Diesel Tank Central" at bounding box center [82, 79] width 88 height 9
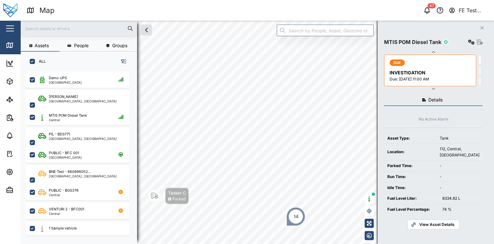
scroll to position [165, 101]
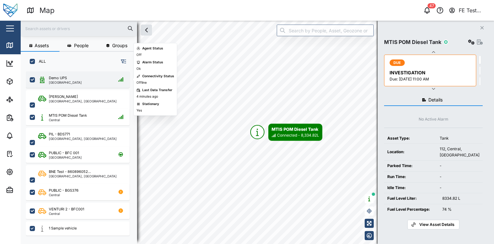
click at [101, 81] on div "Demo UPS [GEOGRAPHIC_DATA]" at bounding box center [82, 79] width 88 height 9
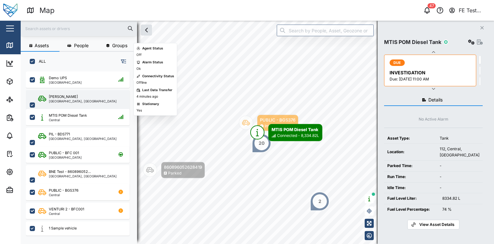
click at [101, 96] on div "Liam Audi [GEOGRAPHIC_DATA], [GEOGRAPHIC_DATA]" at bounding box center [82, 105] width 88 height 22
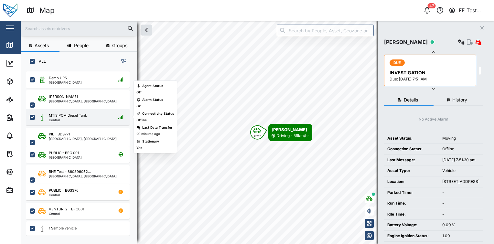
click at [103, 114] on div "MTIS POM Diesel Tank Central" at bounding box center [82, 117] width 88 height 9
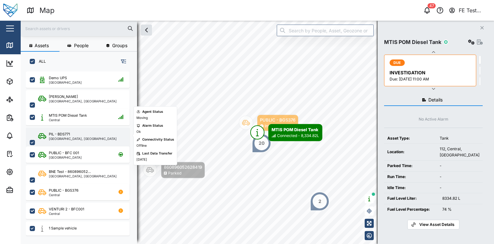
click at [103, 129] on div "PIL - BDS771 Brisbane, Queensland" at bounding box center [78, 143] width 104 height 30
click at [102, 134] on div "PIL - BDS771 Brisbane, Queensland" at bounding box center [82, 143] width 88 height 22
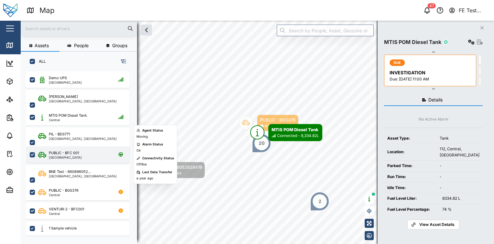
click at [101, 156] on div "PUBLIC - BFC 001 Port Moresby" at bounding box center [82, 154] width 88 height 9
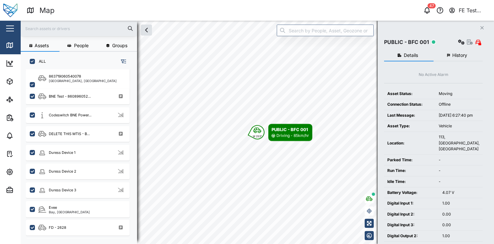
scroll to position [301, 0]
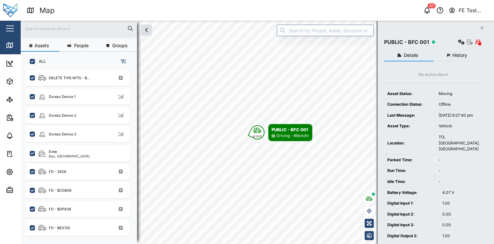
click at [95, 162] on div "FD - 2628" at bounding box center [78, 171] width 104 height 19
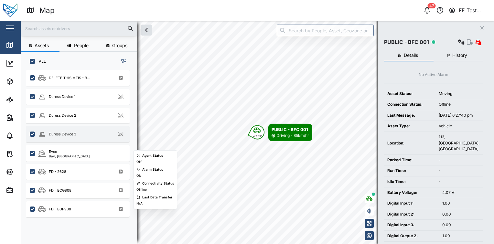
scroll to position [0, 0]
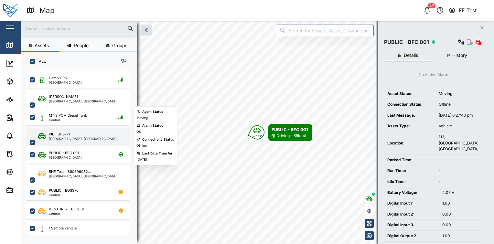
click at [92, 142] on div "PIL - BDS771 Brisbane, Queensland" at bounding box center [78, 143] width 104 height 30
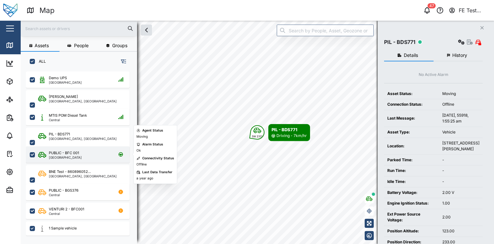
click at [98, 154] on div "PUBLIC - BFC 001 Port Moresby" at bounding box center [82, 154] width 88 height 9
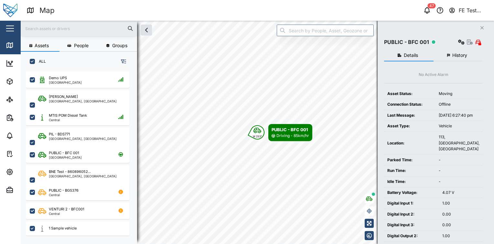
click at [108, 107] on div "MTIS POM Diesel Tank Central" at bounding box center [78, 116] width 104 height 19
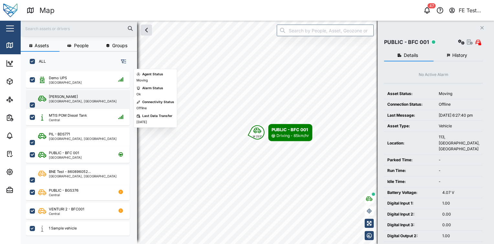
click at [113, 99] on div "Liam Audi Brisbane, Queensland" at bounding box center [82, 105] width 88 height 22
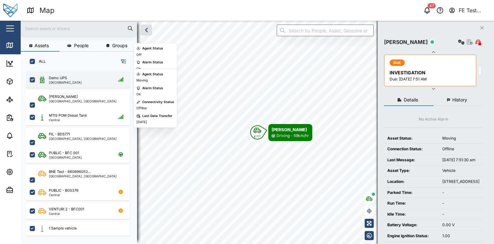
click at [117, 82] on div "grid" at bounding box center [121, 80] width 10 height 8
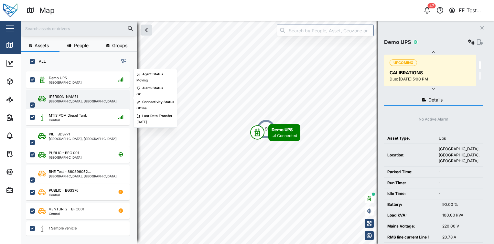
click at [104, 96] on div "Liam Audi Brisbane, Queensland" at bounding box center [82, 105] width 88 height 22
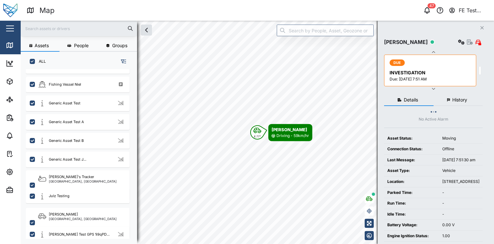
scroll to position [490, 0]
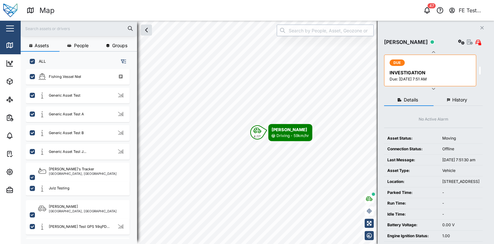
click at [293, 26] on input "search" at bounding box center [325, 31] width 97 height 12
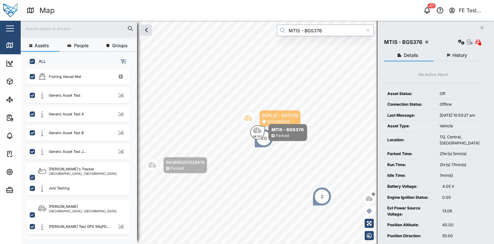
click at [335, 27] on input "MTIS - BGS376" at bounding box center [325, 31] width 97 height 12
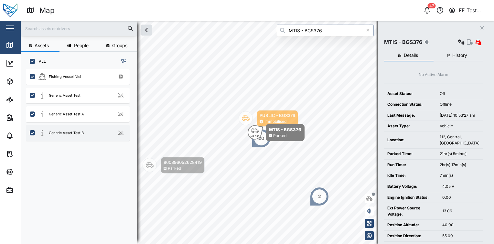
type input "MTIS - BGS376"
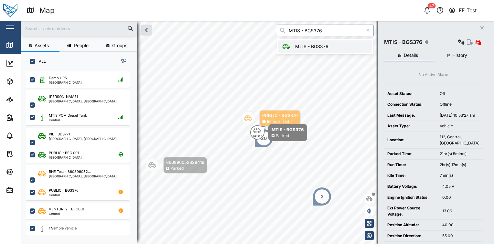
click at [317, 30] on input "MTIS - BGS376" at bounding box center [325, 31] width 97 height 12
click at [99, 34] on div at bounding box center [79, 29] width 116 height 16
click at [101, 31] on input "text" at bounding box center [79, 29] width 109 height 10
paste input "MTIS - BGS376"
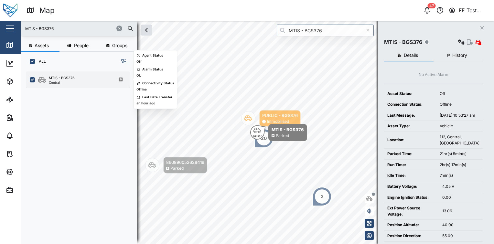
type input "MTIS - BGS376"
click at [79, 75] on div "MTIS - BGS376 Central" at bounding box center [82, 79] width 88 height 9
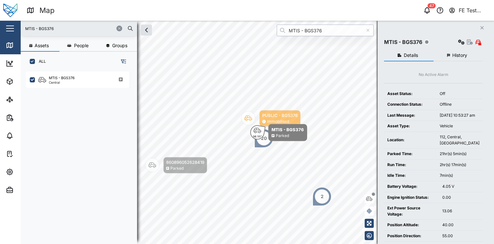
click at [337, 34] on input "MTIS - BGS376" at bounding box center [325, 31] width 97 height 12
click at [345, 29] on input "MTIS - BGS376" at bounding box center [325, 31] width 97 height 12
click at [344, 36] on input "MTIS - BGS376" at bounding box center [325, 31] width 97 height 12
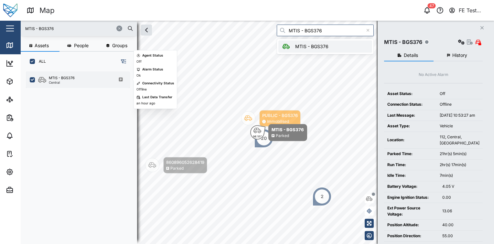
click at [109, 82] on div "MTIS - BGS376 Central" at bounding box center [82, 79] width 88 height 9
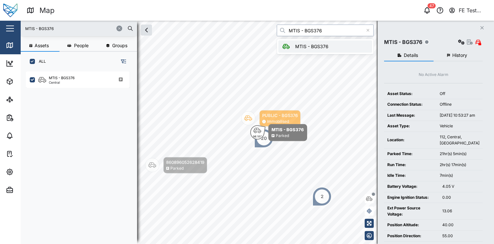
click at [335, 33] on input "MTIS - BGS376" at bounding box center [325, 31] width 97 height 12
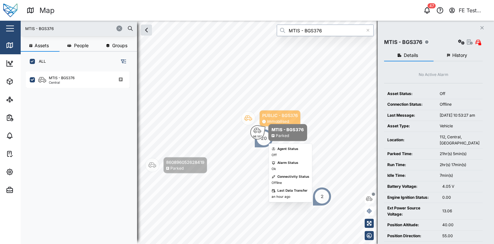
click at [283, 137] on div "Parked" at bounding box center [282, 136] width 13 height 6
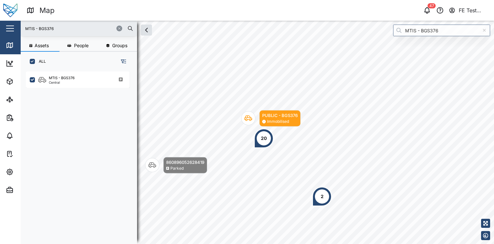
click at [270, 145] on div "20" at bounding box center [263, 138] width 19 height 19
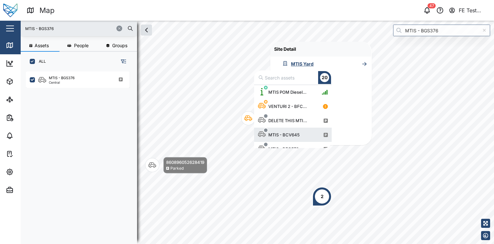
click at [266, 143] on div "MTIS POM Diesel... VENTURI 2 - BFC... DELETE THIS MTI... MTIS - BCV645 MTIS - B…" at bounding box center [293, 116] width 78 height 63
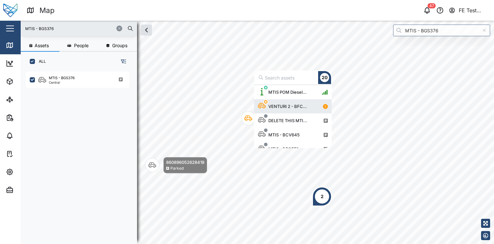
click at [299, 105] on div "VENTURI 2 - BFC..." at bounding box center [288, 106] width 44 height 6
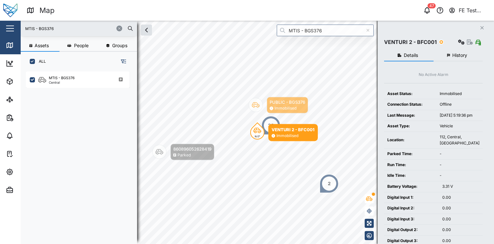
click at [325, 187] on div "2" at bounding box center [328, 183] width 19 height 19
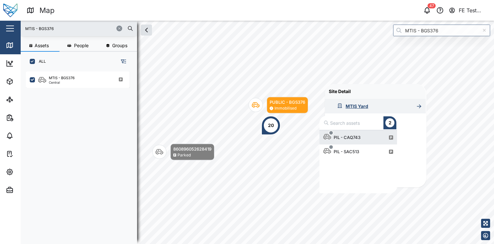
scroll to position [58, 72]
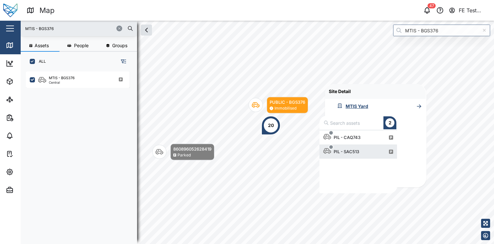
click at [341, 150] on div "PIL - SAC513" at bounding box center [346, 151] width 31 height 6
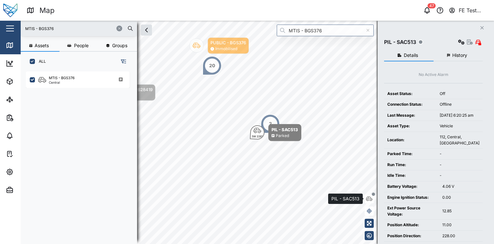
click at [366, 199] on icon "button" at bounding box center [369, 198] width 6 height 5
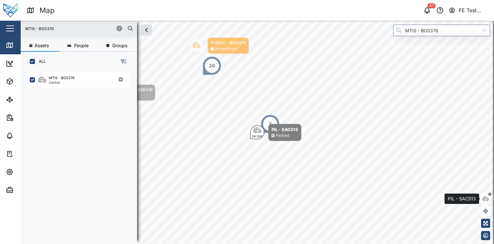
click at [487, 200] on icon "button" at bounding box center [485, 198] width 6 height 5
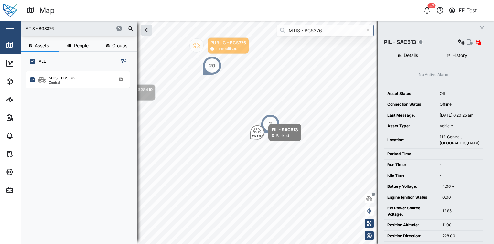
click at [458, 46] on button "button" at bounding box center [461, 41] width 9 height 9
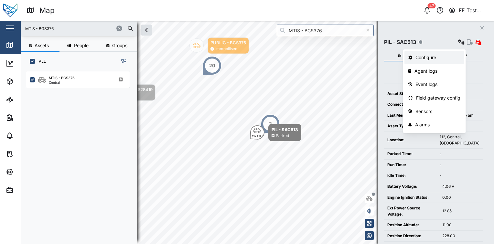
click at [449, 56] on div "Configure" at bounding box center [437, 57] width 45 height 7
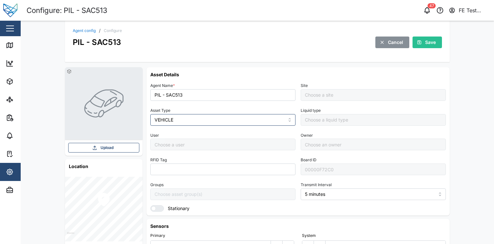
type input "Default Site"
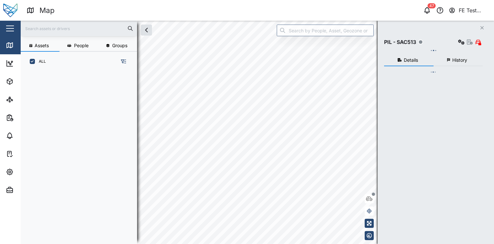
scroll to position [165, 101]
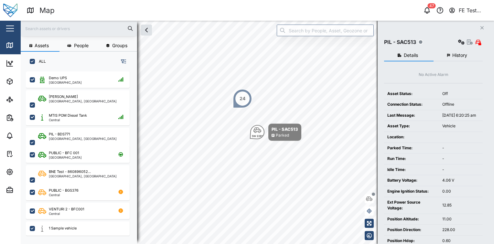
scroll to position [165, 101]
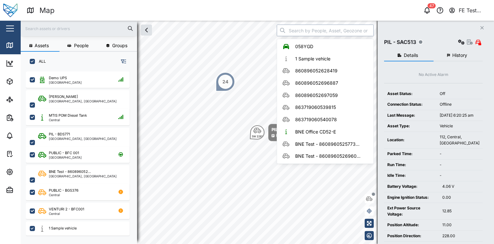
click at [312, 30] on input "search" at bounding box center [325, 31] width 97 height 12
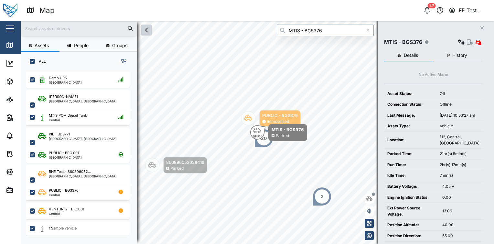
type input "MTIS - BGS376"
click at [146, 31] on icon "button" at bounding box center [147, 30] width 8 height 8
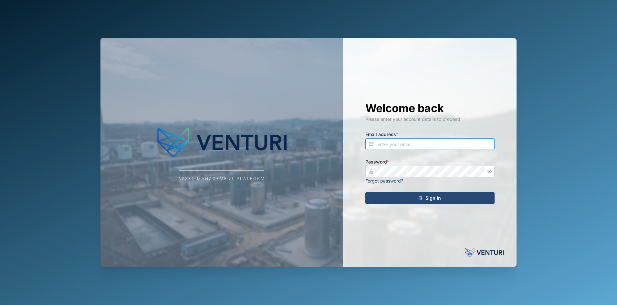
type input "[PERSON_NAME][EMAIL_ADDRESS][DOMAIN_NAME]"
click at [467, 202] on div "Sign In" at bounding box center [429, 198] width 119 height 11
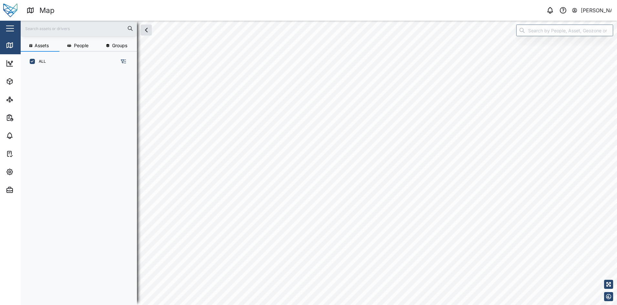
click at [12, 28] on div "button" at bounding box center [10, 28] width 8 height 1
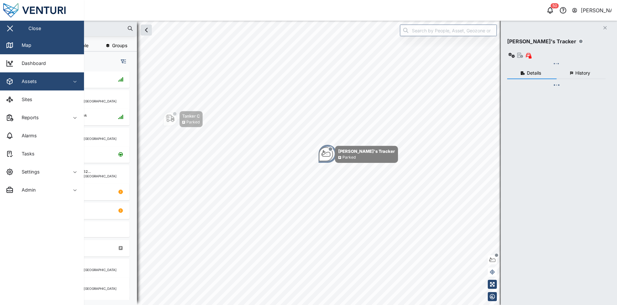
click at [41, 89] on span "Assets" at bounding box center [35, 81] width 59 height 18
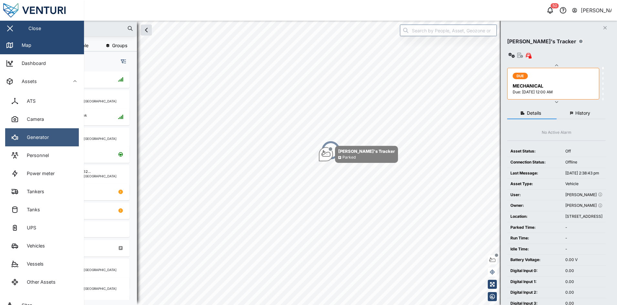
click at [56, 140] on link "Generator" at bounding box center [42, 137] width 74 height 18
click at [56, 140] on div "Map 50 [PERSON_NAME] Close Map Dashboard Assets ATS Camera Generator Personnel …" at bounding box center [308, 152] width 617 height 305
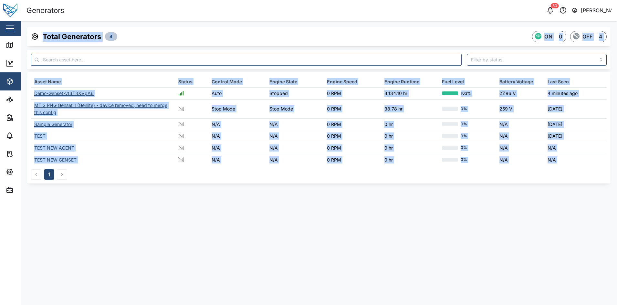
click at [51, 93] on div "Demo-Genset-vt3T3XVpA6" at bounding box center [63, 92] width 59 height 5
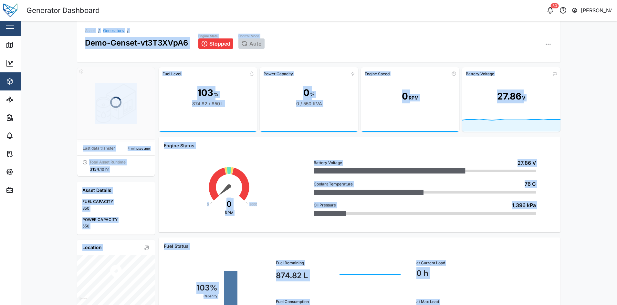
click at [304, 152] on div "Battery Voltage 27.86 V Coolant Temperature 76 C Oil Pressure 1,396 kPa" at bounding box center [424, 188] width 261 height 78
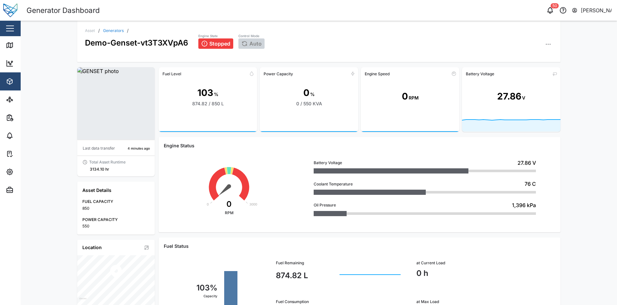
click at [10, 28] on div "button" at bounding box center [10, 28] width 8 height 1
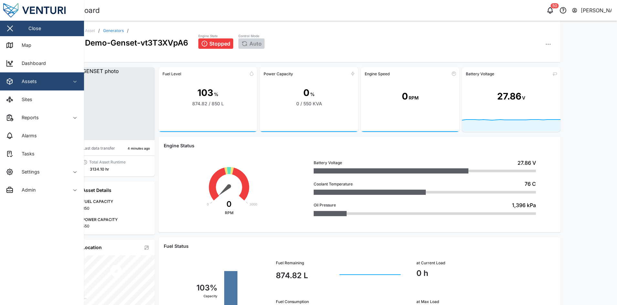
click at [43, 72] on span "Assets" at bounding box center [35, 81] width 59 height 18
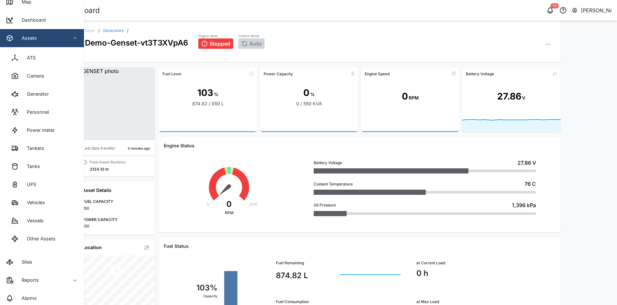
scroll to position [47, 0]
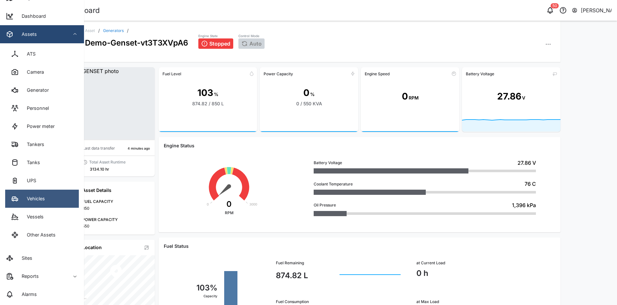
click at [55, 200] on link "Vehicles" at bounding box center [42, 199] width 74 height 18
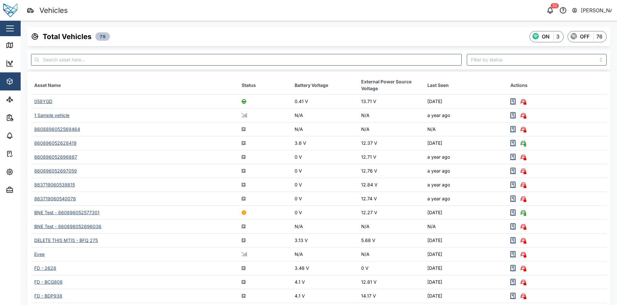
click at [49, 100] on div "058YGD" at bounding box center [43, 101] width 18 height 5
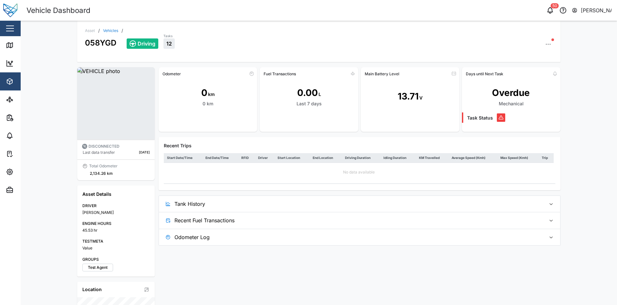
click at [305, 125] on div at bounding box center [309, 123] width 99 height 18
click at [298, 105] on div "Last 7 days" at bounding box center [309, 103] width 25 height 7
click at [313, 108] on div "0.00 L Last 7 days" at bounding box center [309, 97] width 99 height 36
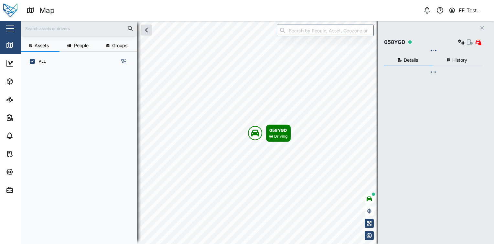
scroll to position [165, 101]
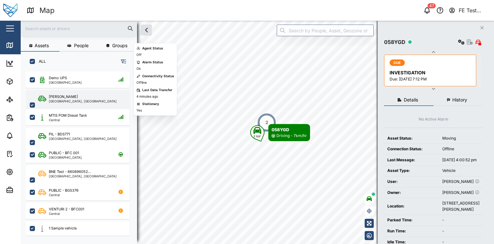
click at [82, 98] on div "Liam Audi [GEOGRAPHIC_DATA], [GEOGRAPHIC_DATA]" at bounding box center [82, 105] width 88 height 22
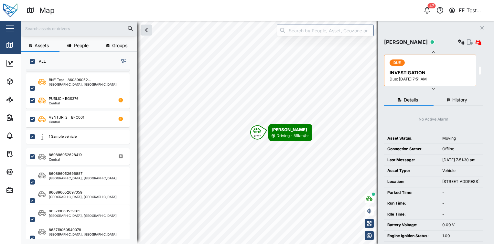
scroll to position [92, 0]
click at [312, 34] on input "search" at bounding box center [325, 31] width 97 height 12
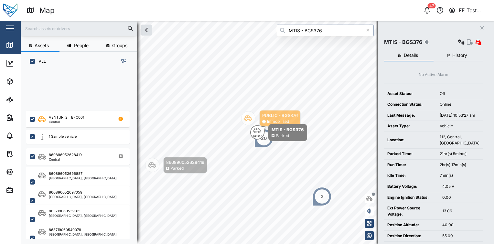
scroll to position [195, 0]
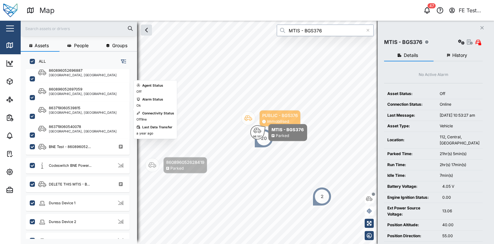
type input "MTIS - BGS376"
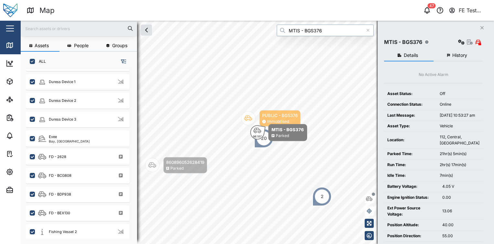
scroll to position [444, 0]
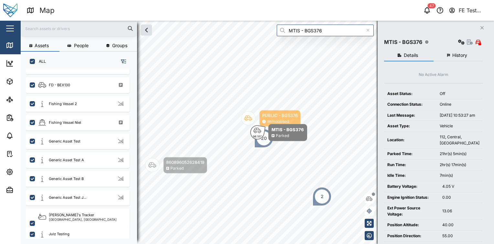
click at [96, 31] on input "text" at bounding box center [79, 29] width 109 height 10
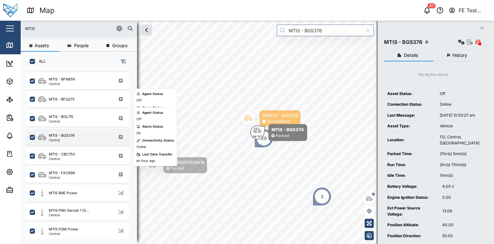
type input "MTIS"
click at [86, 137] on div "MTIS - BGS376 Central" at bounding box center [82, 137] width 88 height 9
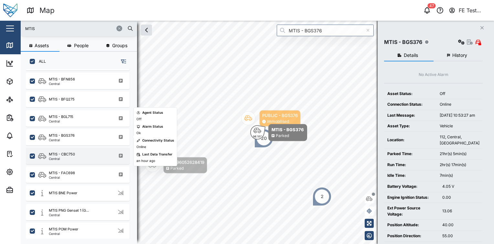
click at [83, 154] on div "MTIS - CBC750 Central" at bounding box center [82, 156] width 88 height 9
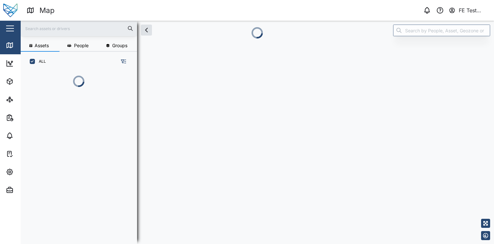
scroll to position [137, 101]
